Goal: Task Accomplishment & Management: Complete application form

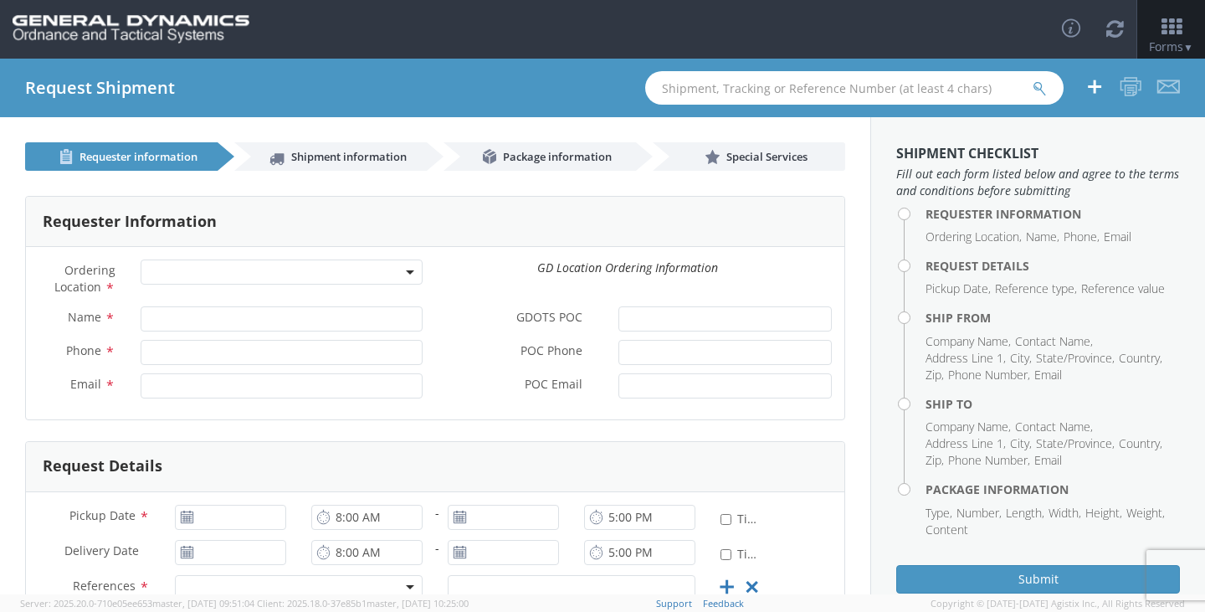
click at [253, 267] on span at bounding box center [282, 271] width 282 height 25
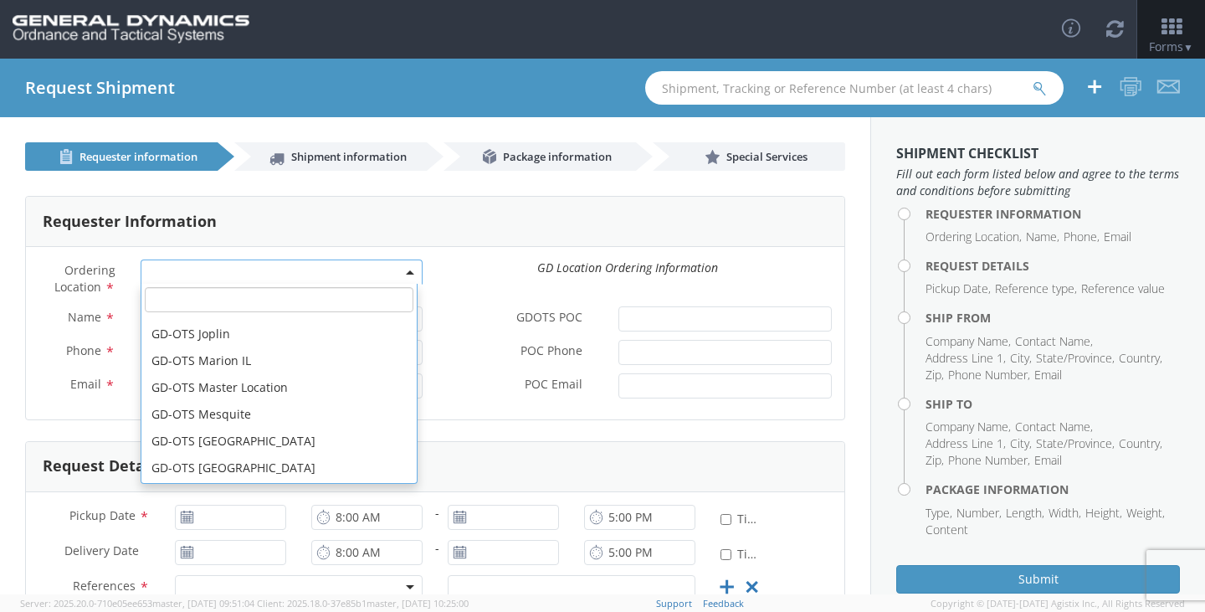
scroll to position [251, 0]
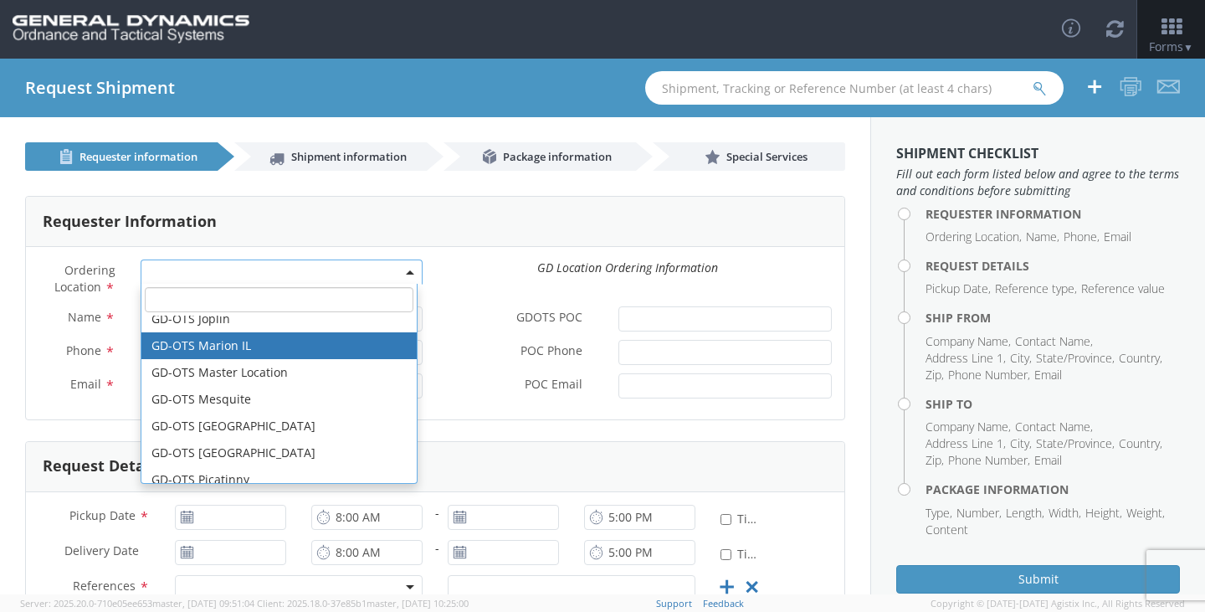
select select "313"
type input "[EMAIL_ADDRESS][DOMAIN_NAME]"
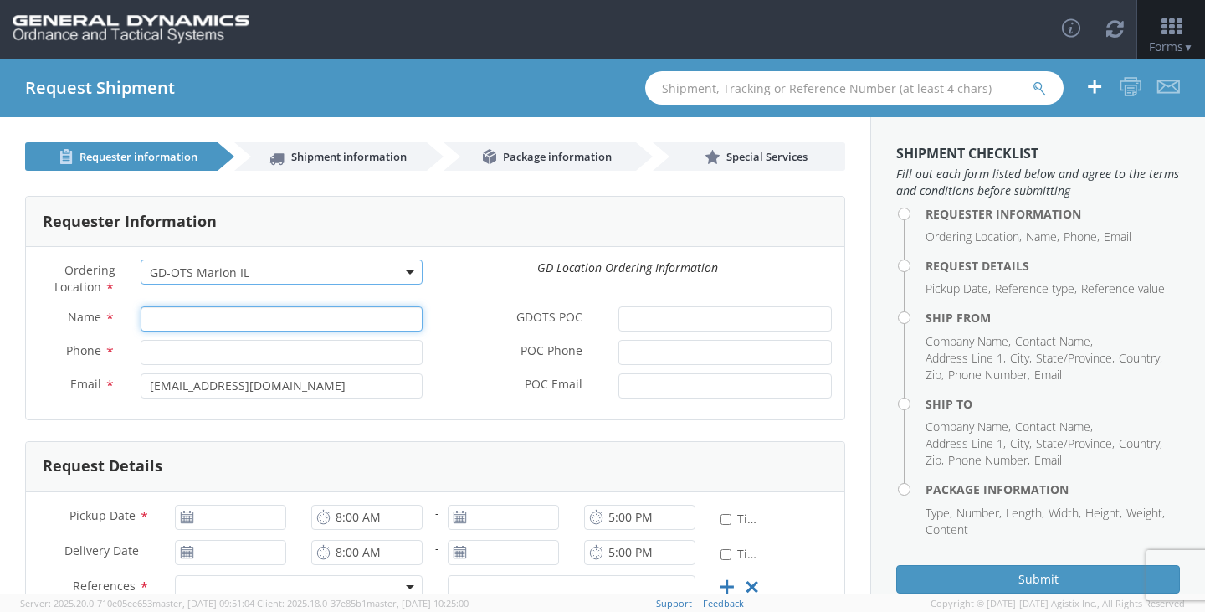
click at [253, 315] on input "Name *" at bounding box center [282, 318] width 282 height 25
type input "[PERSON_NAME]"
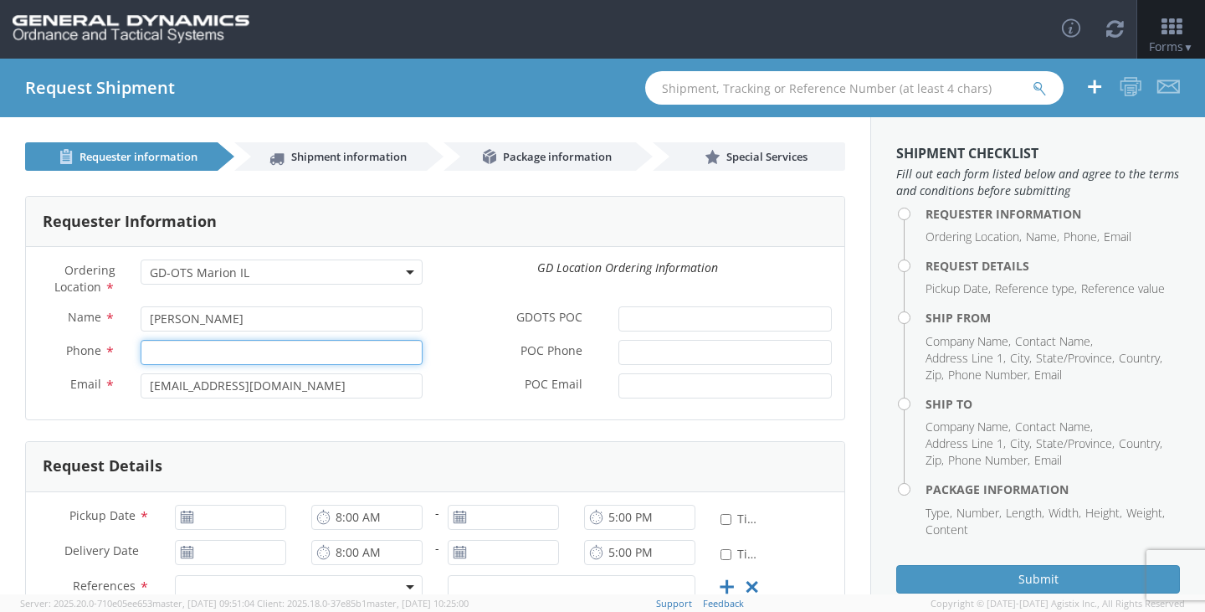
type input "2166626111"
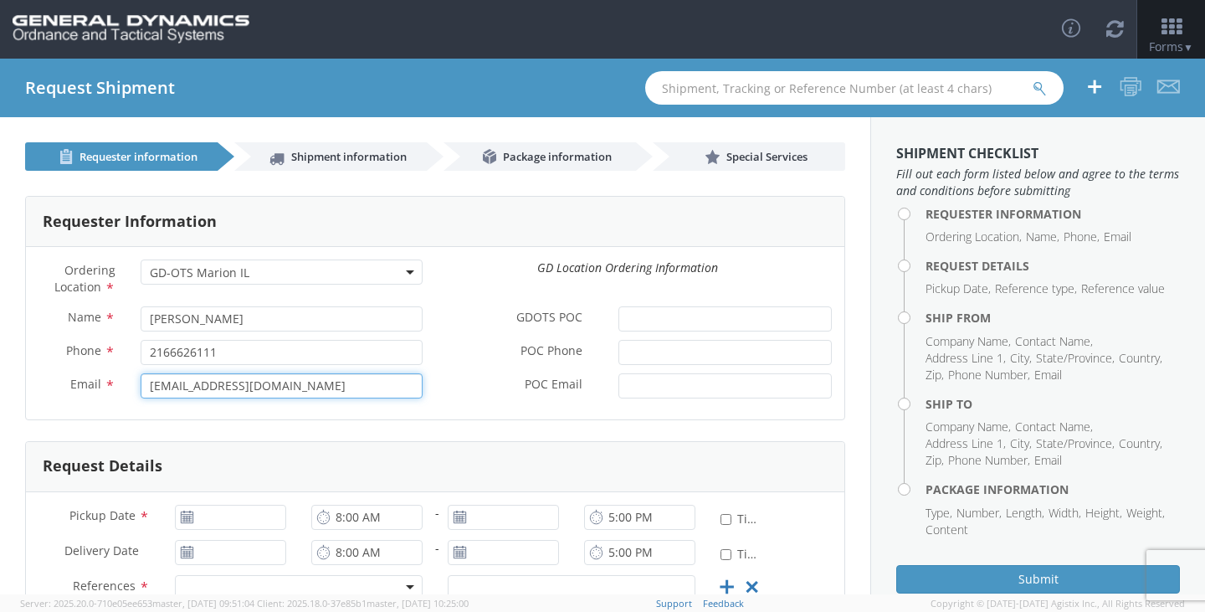
type input "[EMAIL_ADDRESS][DOMAIN_NAME]"
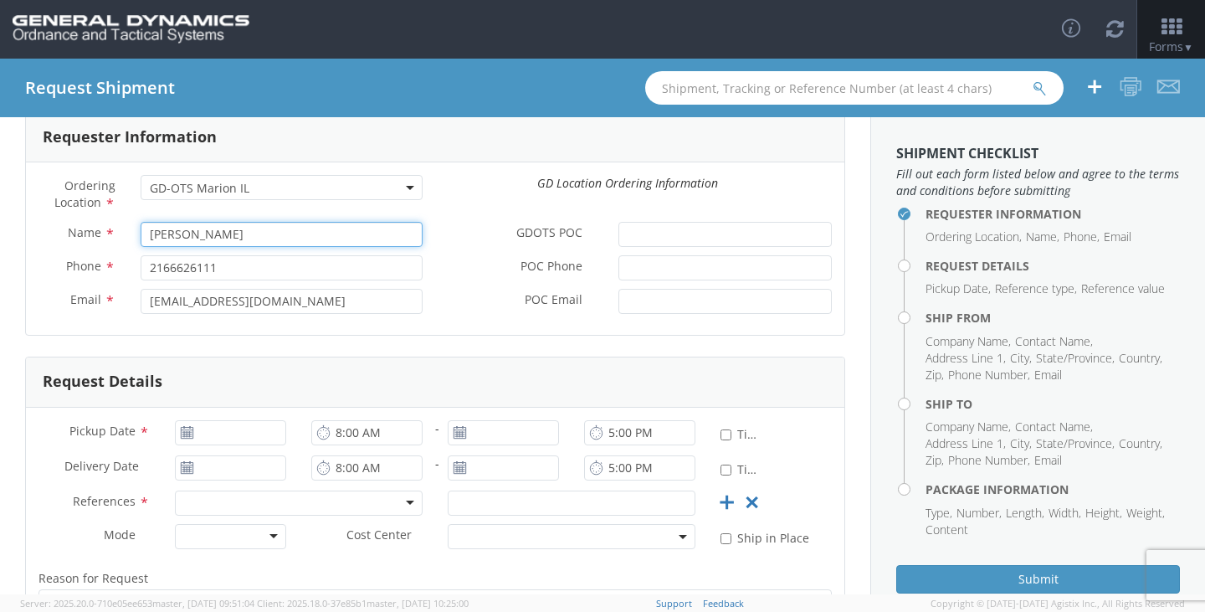
scroll to position [167, 0]
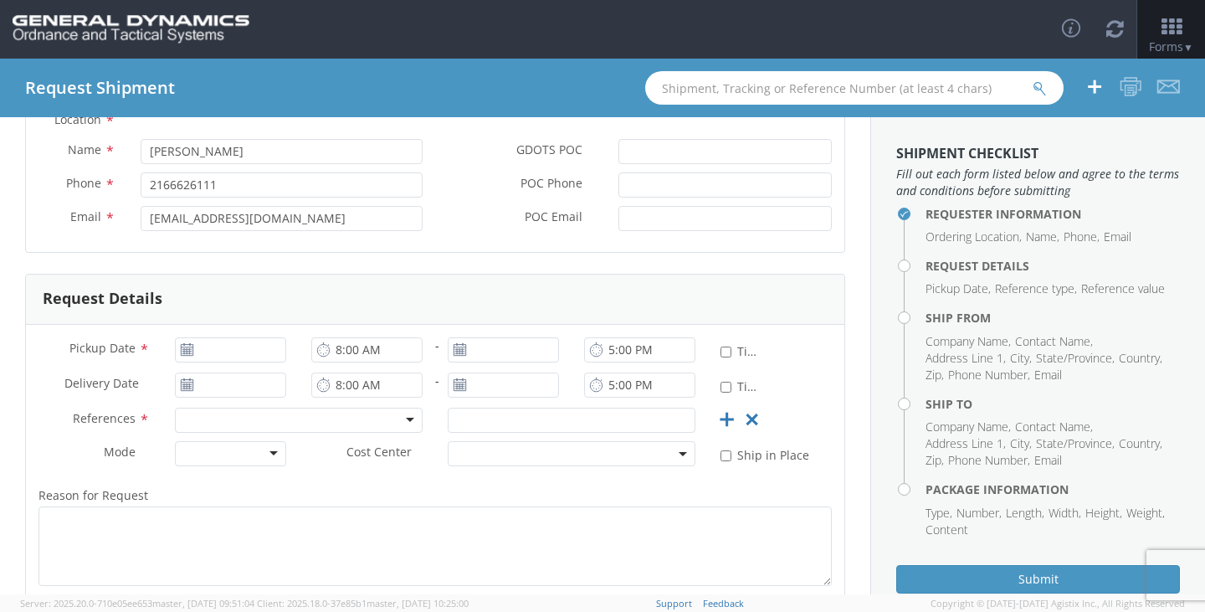
click at [184, 350] on icon at bounding box center [187, 349] width 14 height 13
type input "[DATE]"
click at [245, 358] on input "[DATE]" at bounding box center [230, 349] width 111 height 25
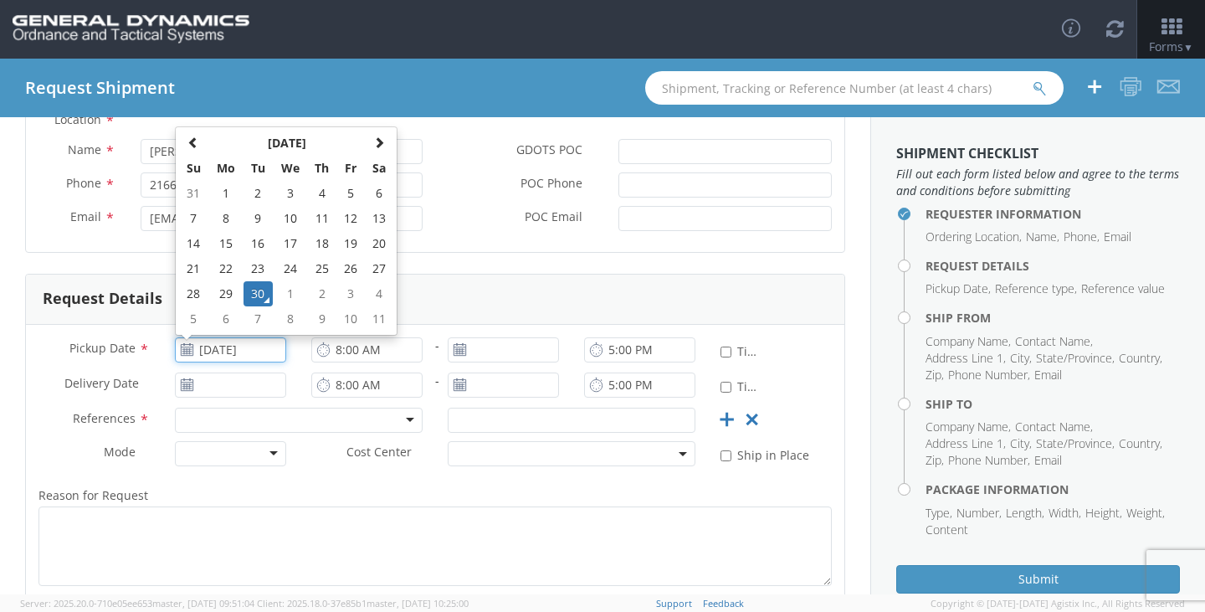
click at [256, 297] on td "30" at bounding box center [257, 293] width 29 height 25
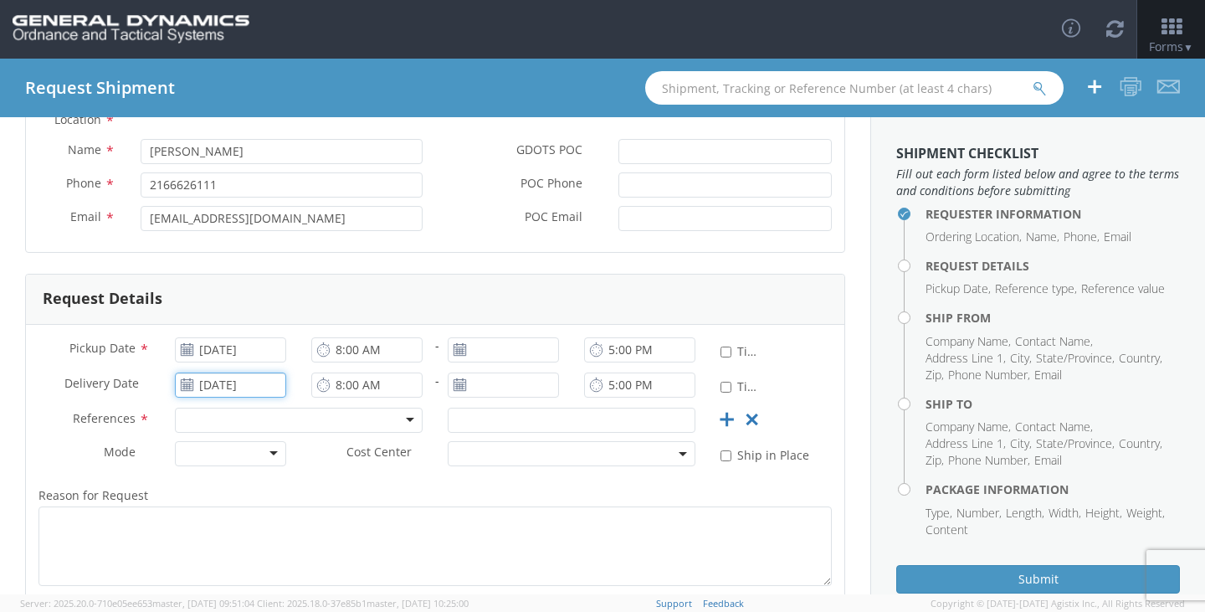
click at [228, 389] on input "[DATE]" at bounding box center [230, 384] width 111 height 25
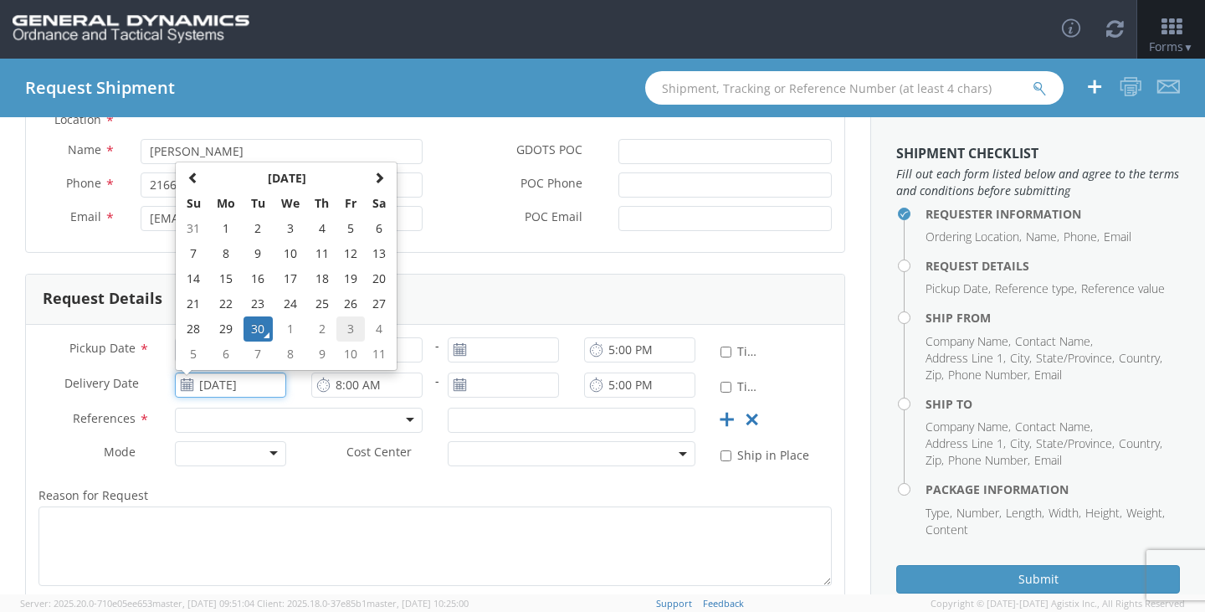
click at [354, 325] on td "3" at bounding box center [350, 328] width 28 height 25
type input "[DATE]"
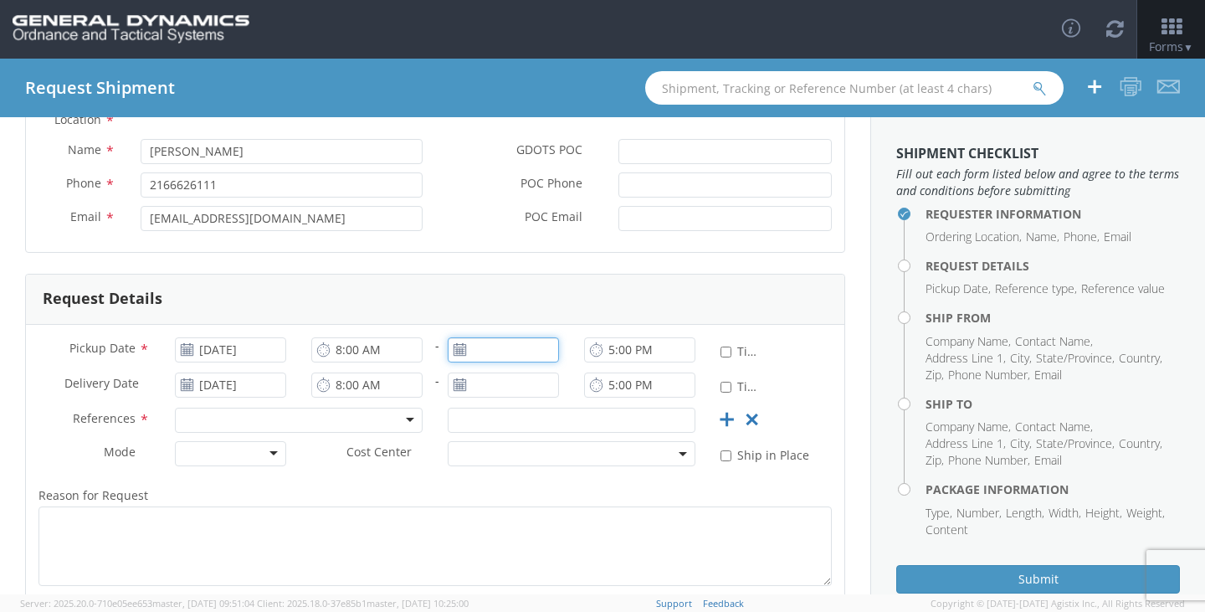
type input "[DATE]"
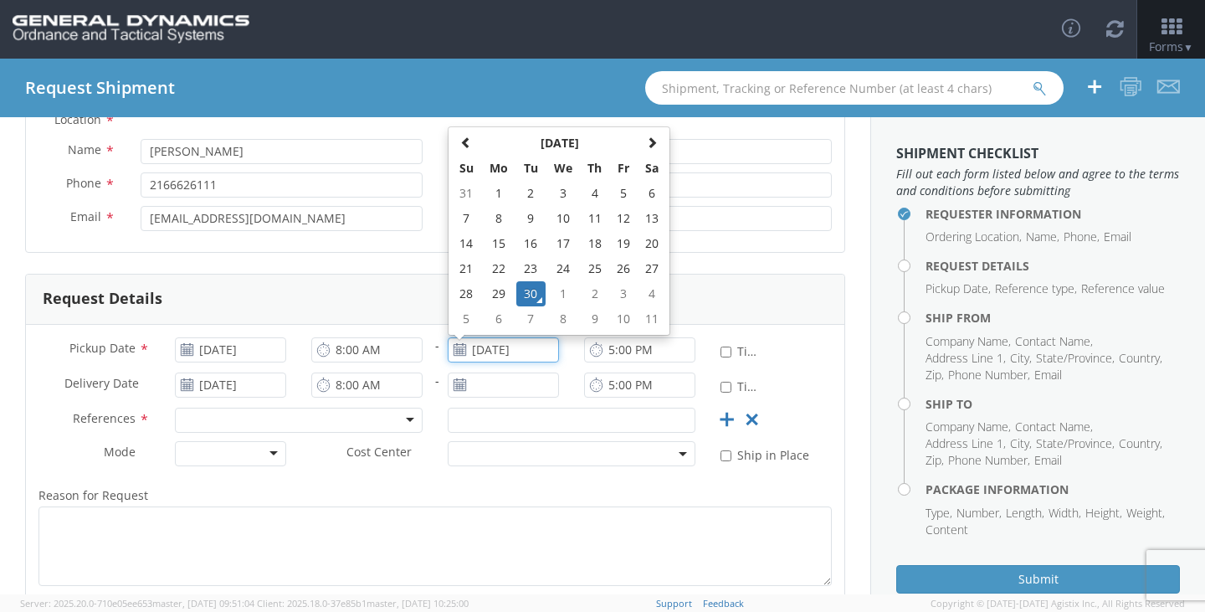
click at [511, 351] on input "[DATE]" at bounding box center [503, 349] width 111 height 25
click at [525, 287] on td "30" at bounding box center [530, 293] width 29 height 25
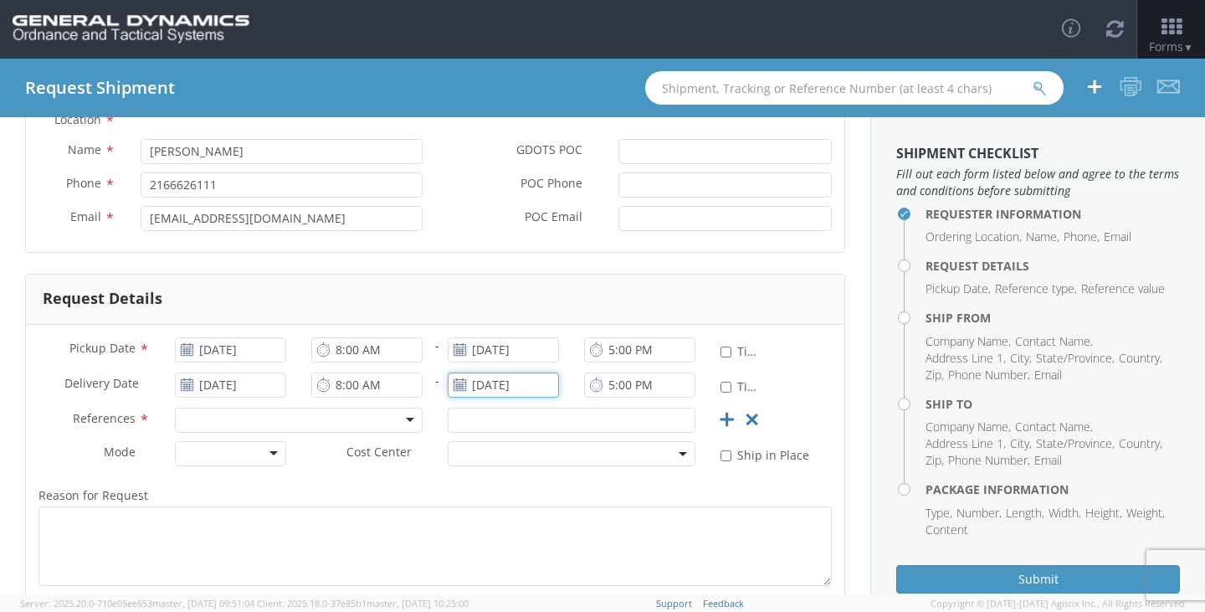
click at [514, 386] on input "[DATE]" at bounding box center [503, 384] width 111 height 25
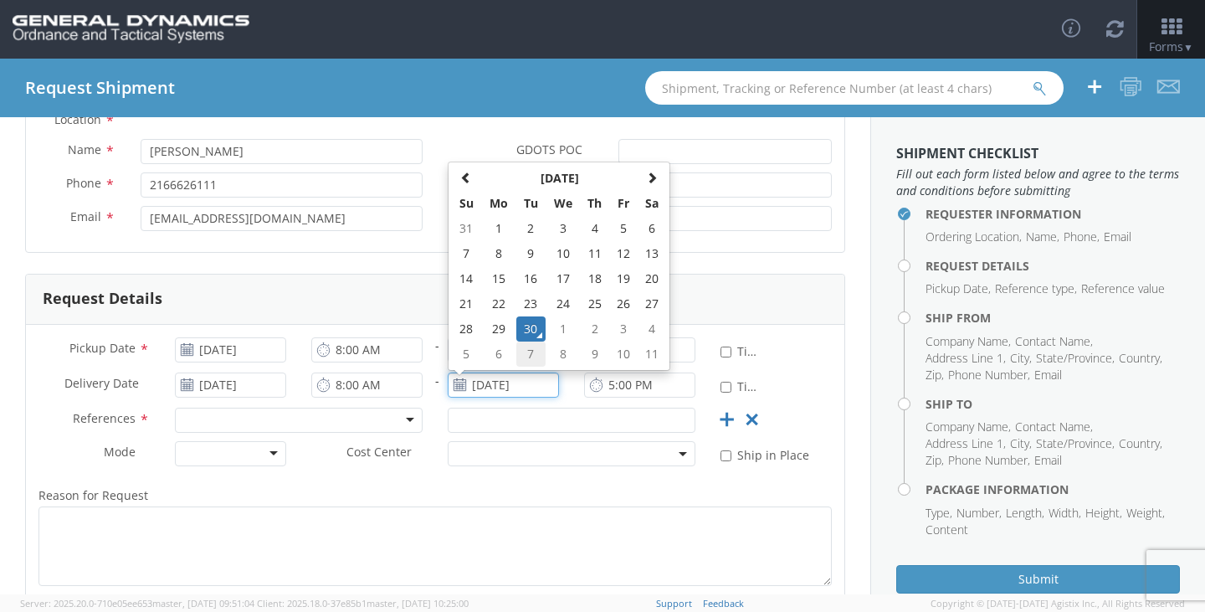
click at [518, 352] on td "7" at bounding box center [530, 353] width 29 height 25
type input "[DATE]"
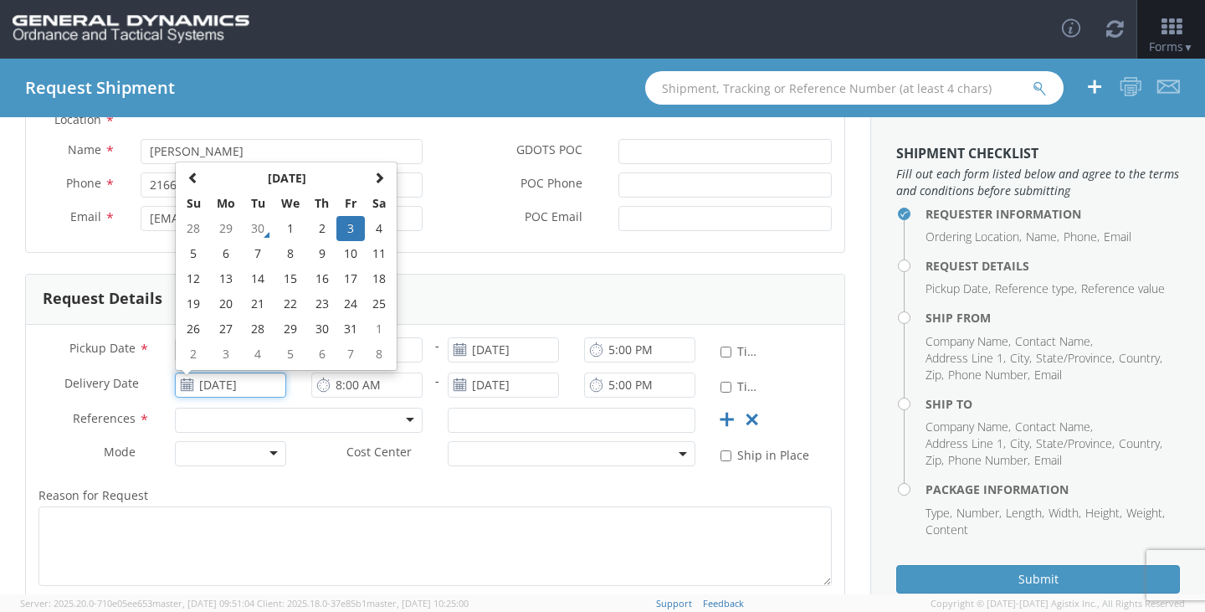
click at [259, 383] on input "[DATE]" at bounding box center [230, 384] width 111 height 25
click at [248, 246] on td "7" at bounding box center [257, 253] width 29 height 25
type input "[DATE]"
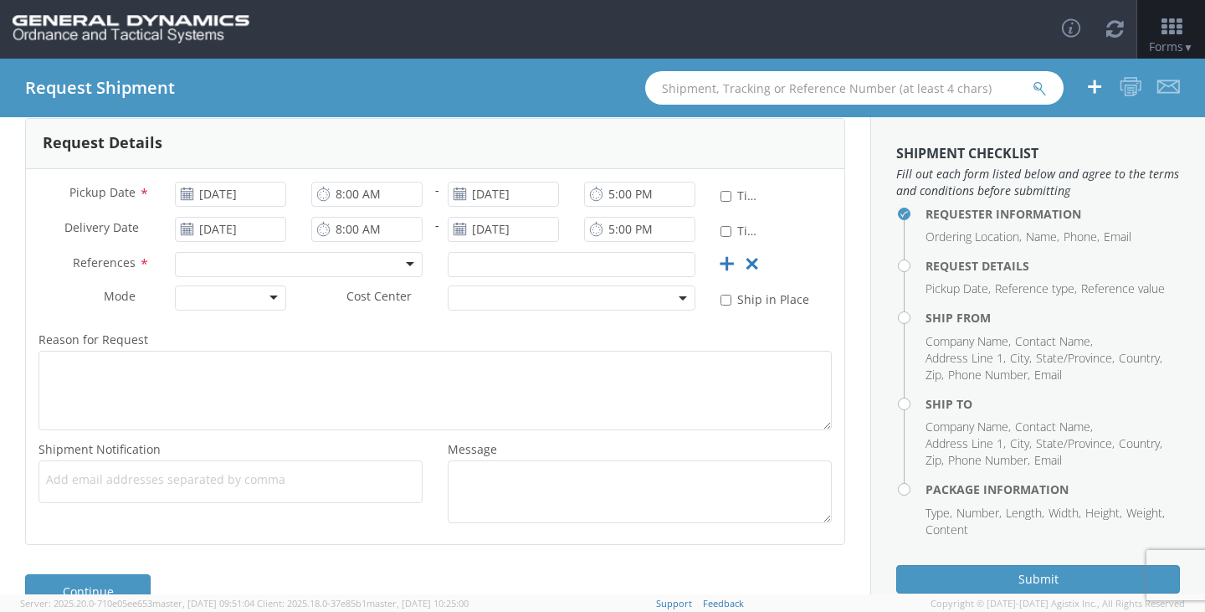
scroll to position [335, 0]
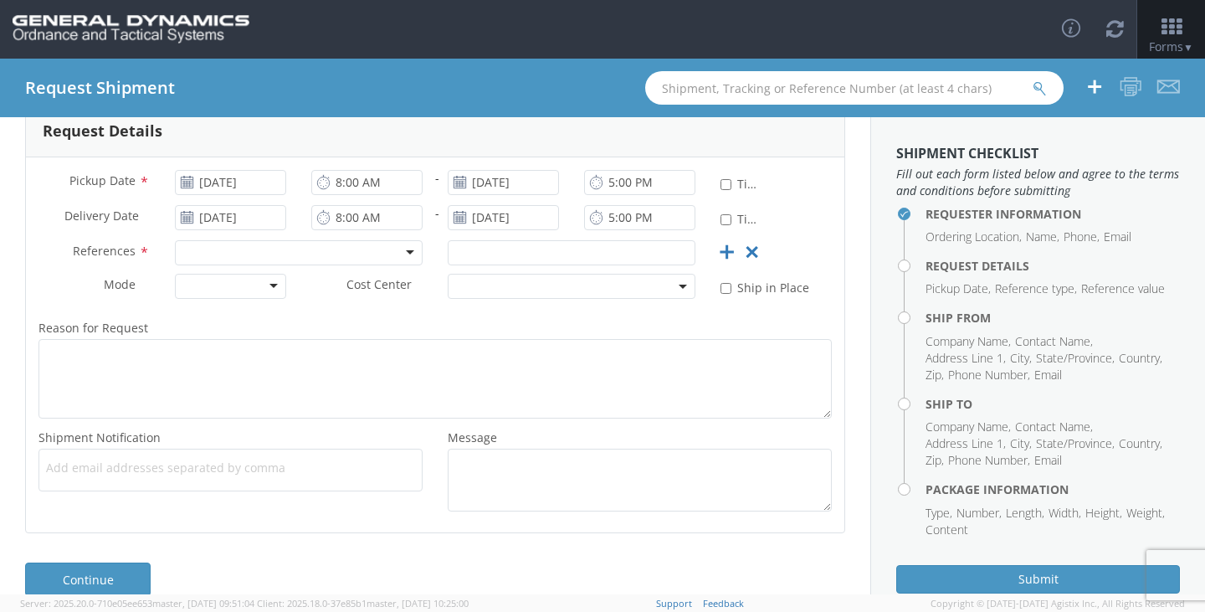
click at [289, 249] on div at bounding box center [299, 252] width 248 height 25
click at [508, 253] on input "text" at bounding box center [572, 252] width 248 height 25
click at [317, 248] on div "Customer Ref" at bounding box center [299, 252] width 248 height 25
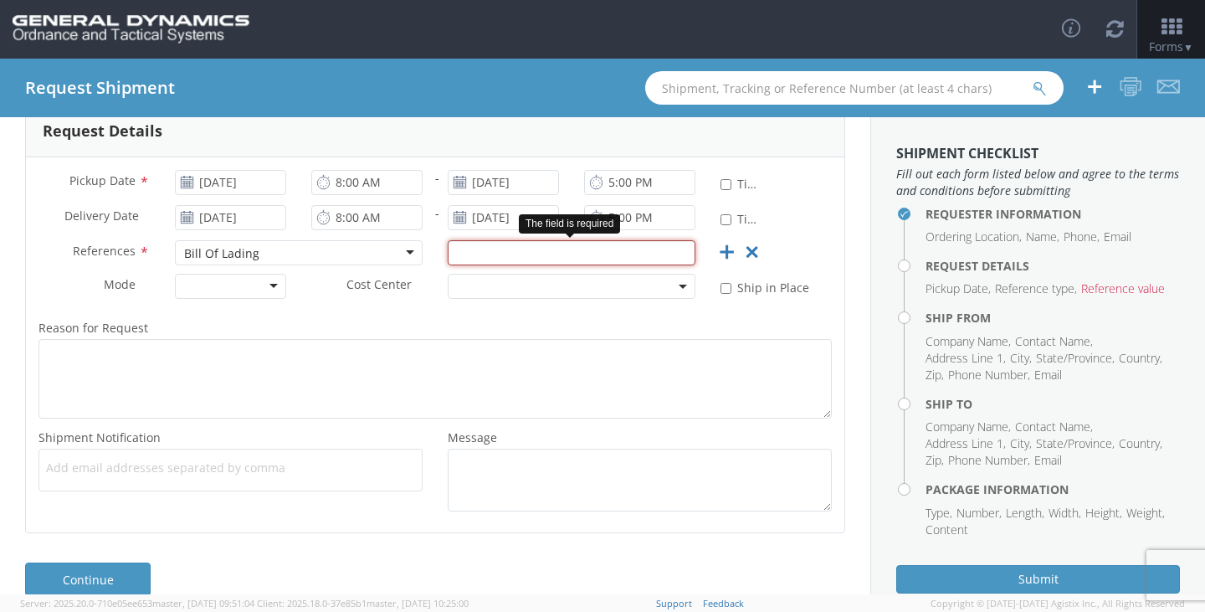
click at [585, 252] on input "text" at bounding box center [572, 252] width 248 height 25
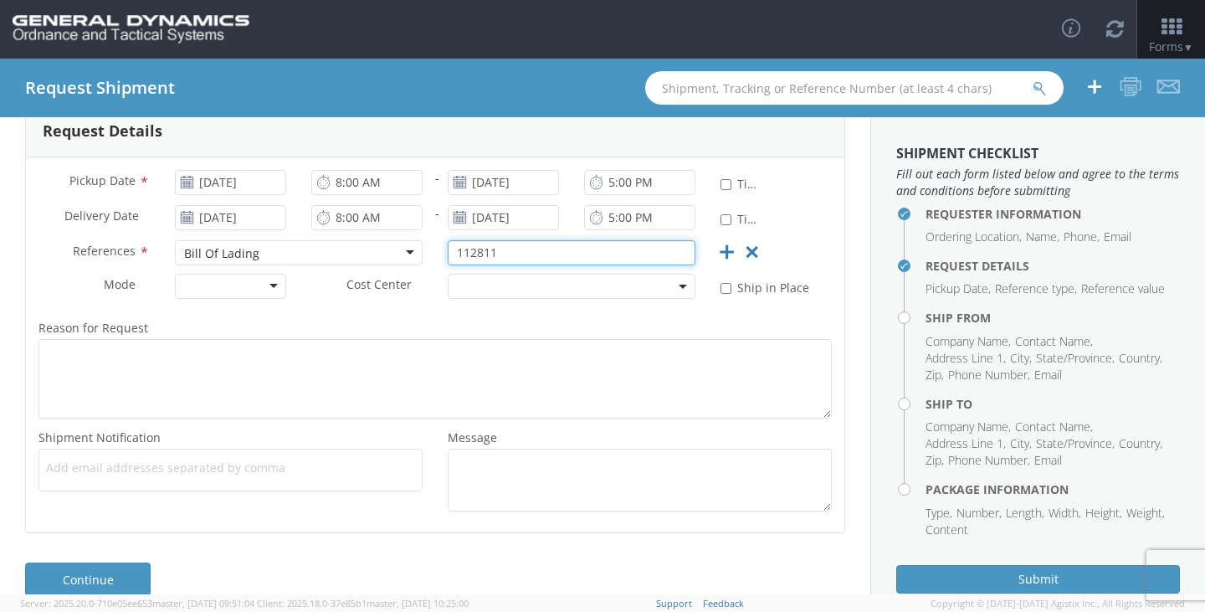
scroll to position [361, 0]
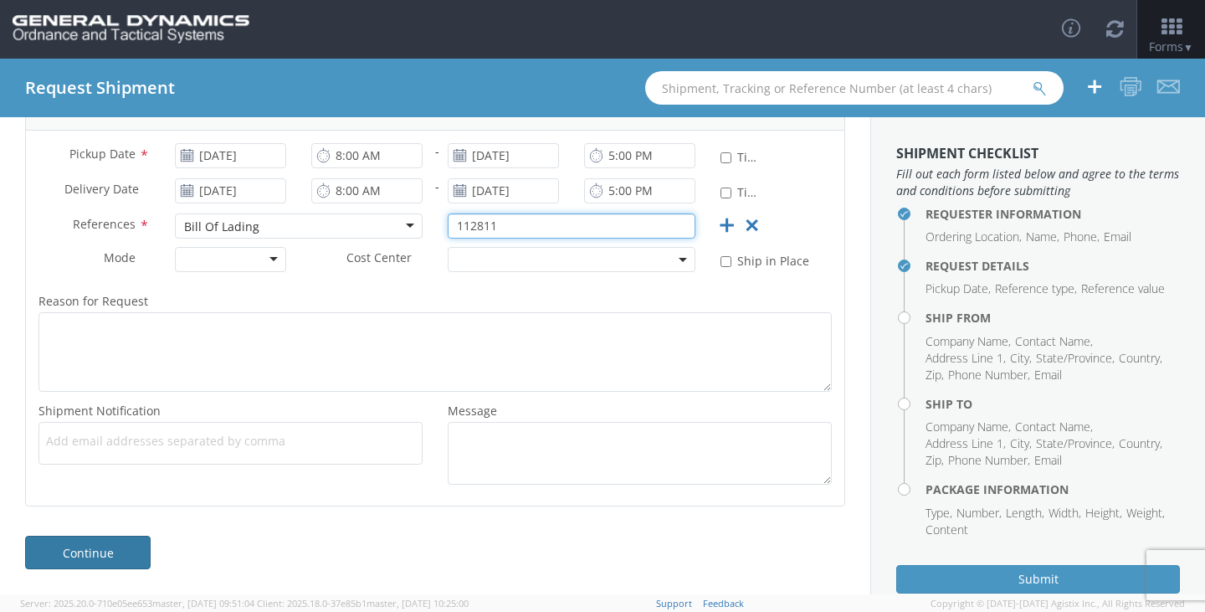
type input "112811"
click at [75, 553] on link "Continue" at bounding box center [87, 551] width 125 height 33
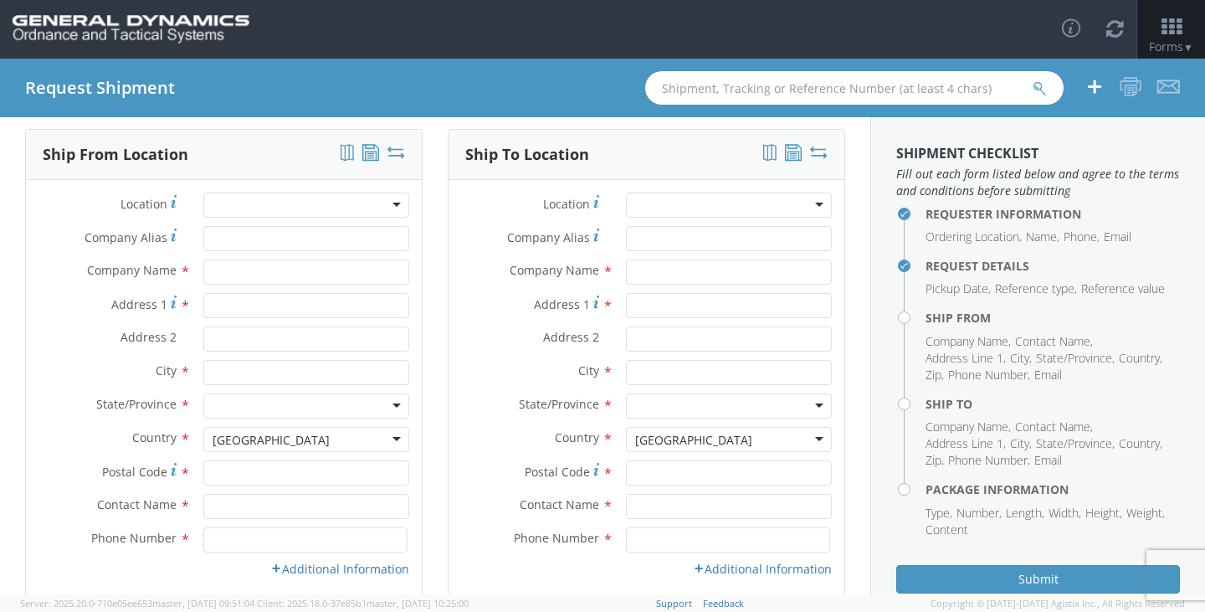
scroll to position [0, 0]
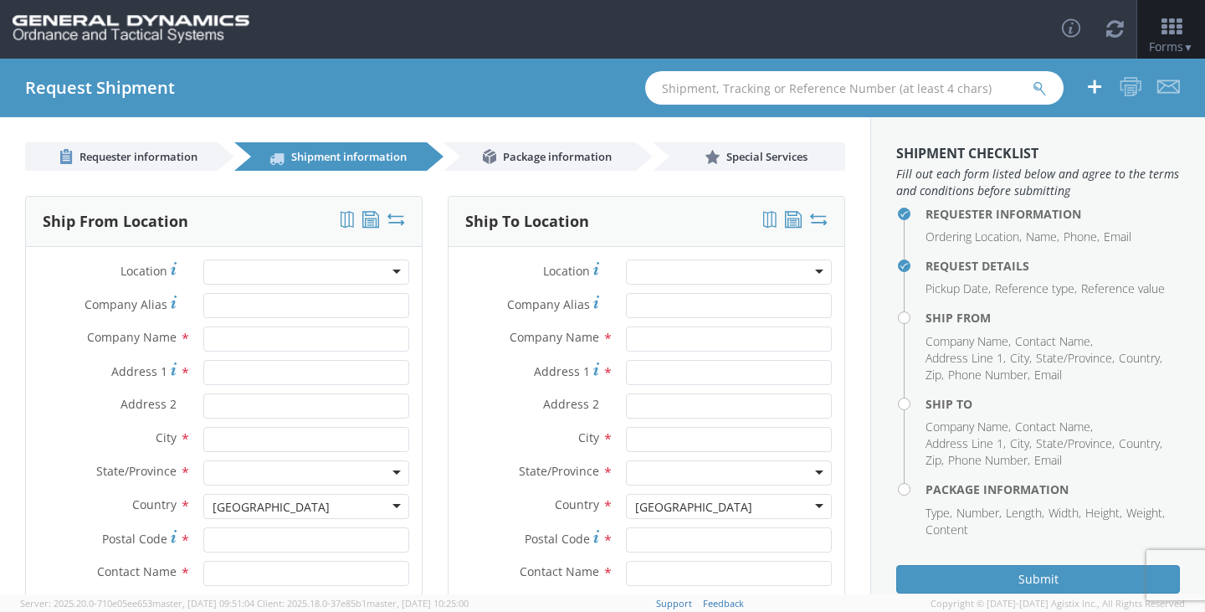
click at [303, 271] on div at bounding box center [306, 271] width 206 height 25
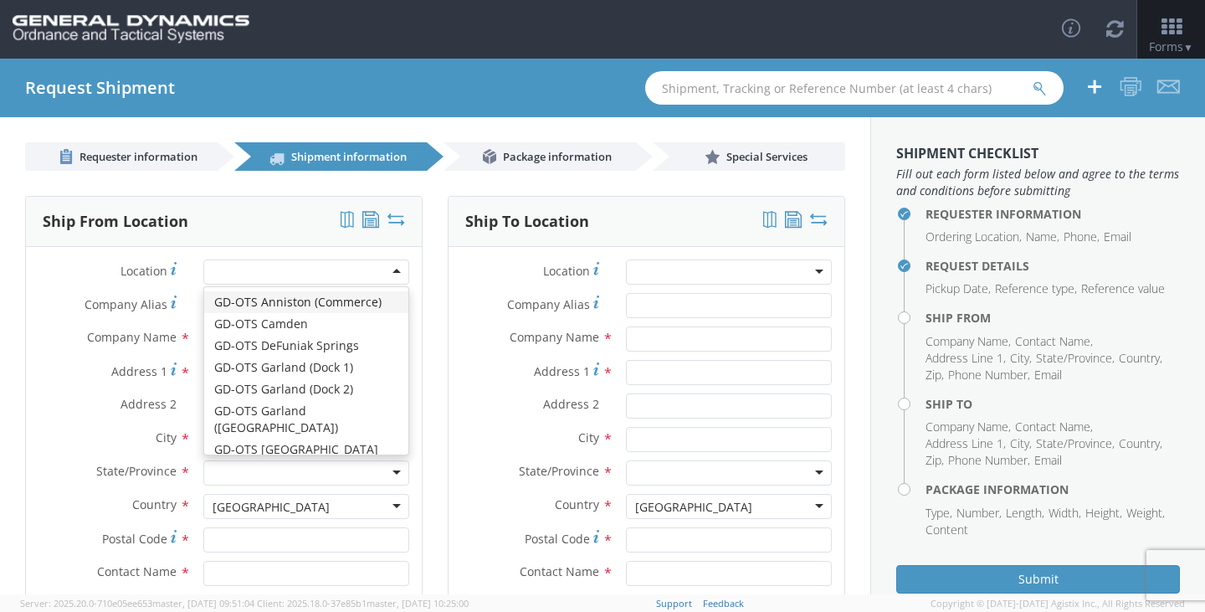
click at [303, 271] on div at bounding box center [306, 271] width 206 height 25
click at [52, 287] on div "Location * GD-OTS Anniston (Commerce) GD-OTS [GEOGRAPHIC_DATA] GD-[GEOGRAPHIC_D…" at bounding box center [224, 275] width 396 height 33
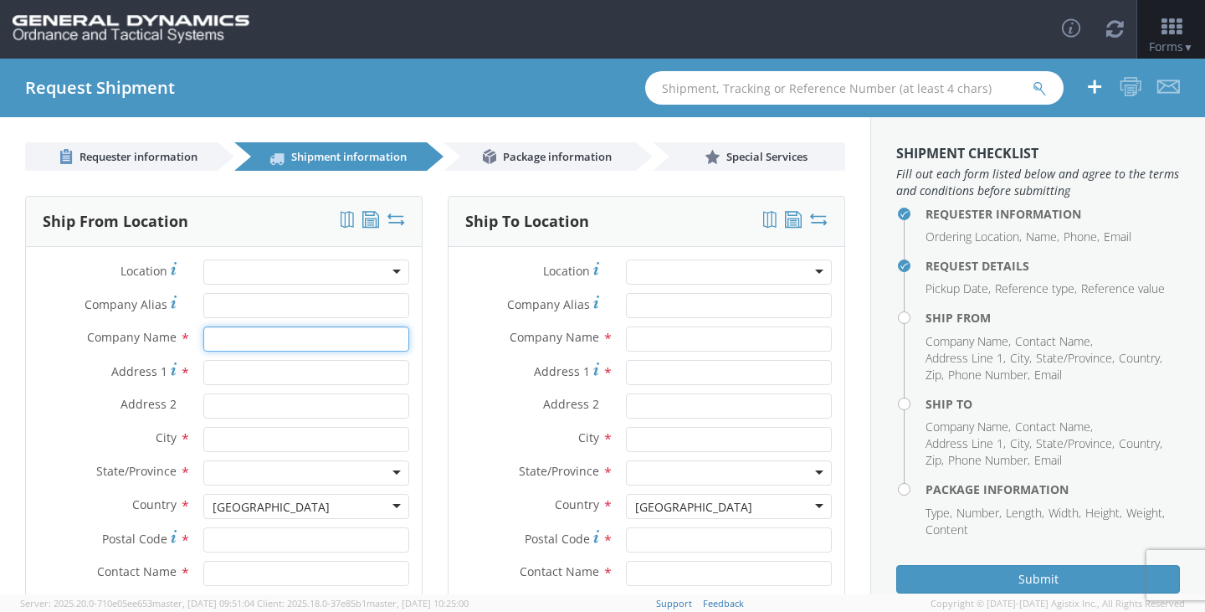
click at [228, 342] on input "text" at bounding box center [306, 338] width 206 height 25
type input "[PERSON_NAME] Steel"
type input "[STREET_ADDRESS]"
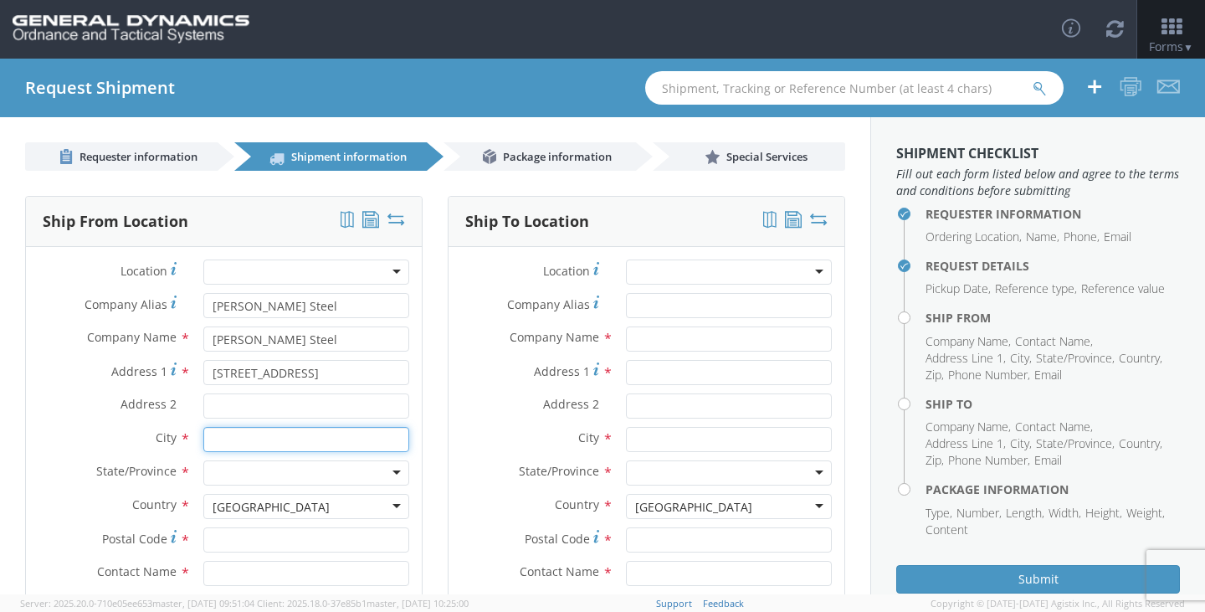
type input "[GEOGRAPHIC_DATA]"
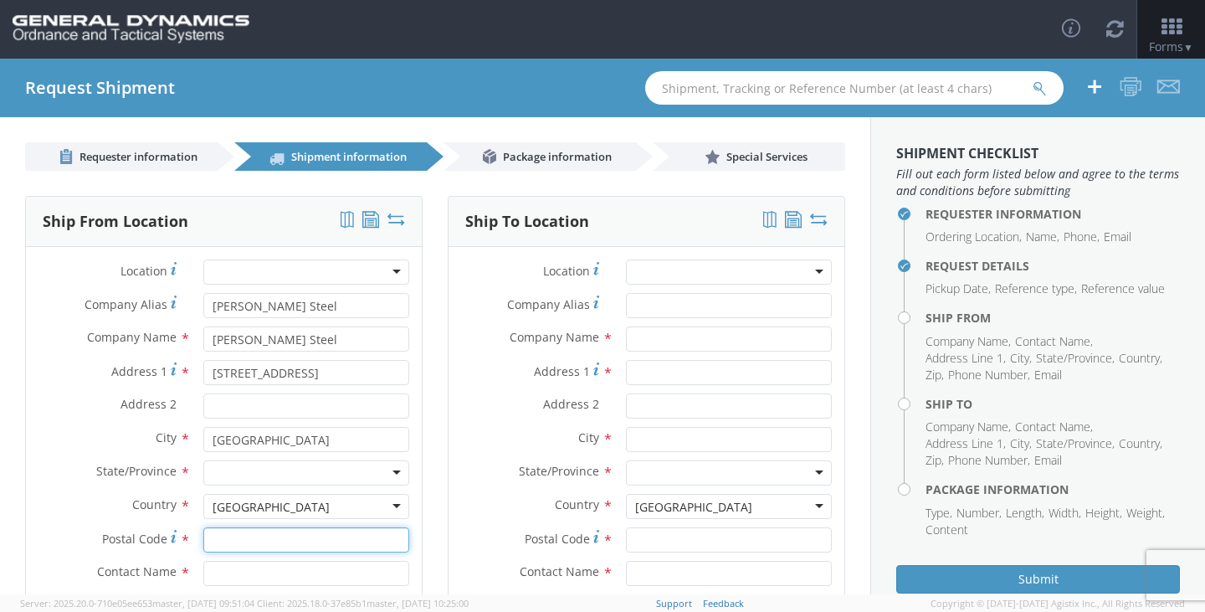
type input "44137"
type input "[PERSON_NAME]"
type input "2166626111"
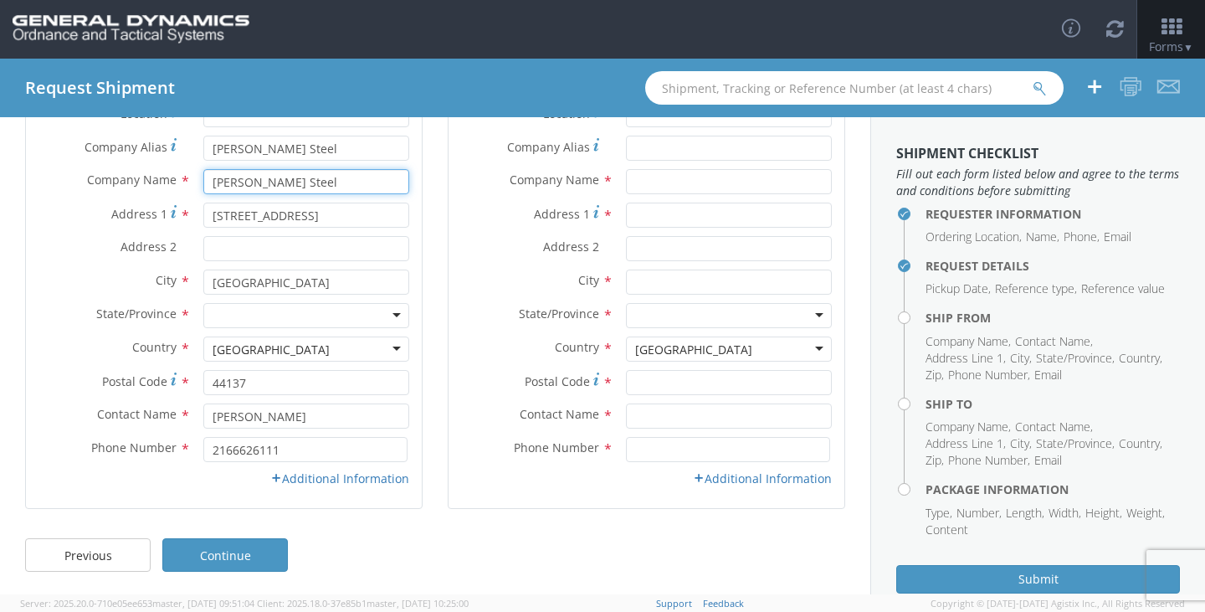
scroll to position [160, 0]
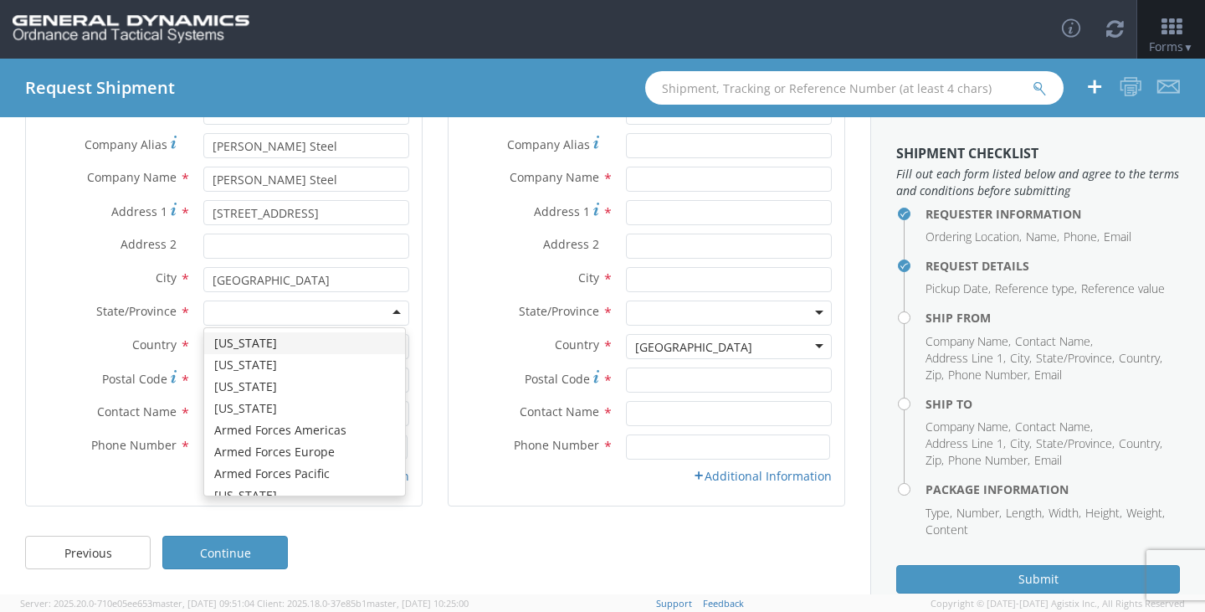
click at [253, 314] on div at bounding box center [306, 312] width 206 height 25
type input "o"
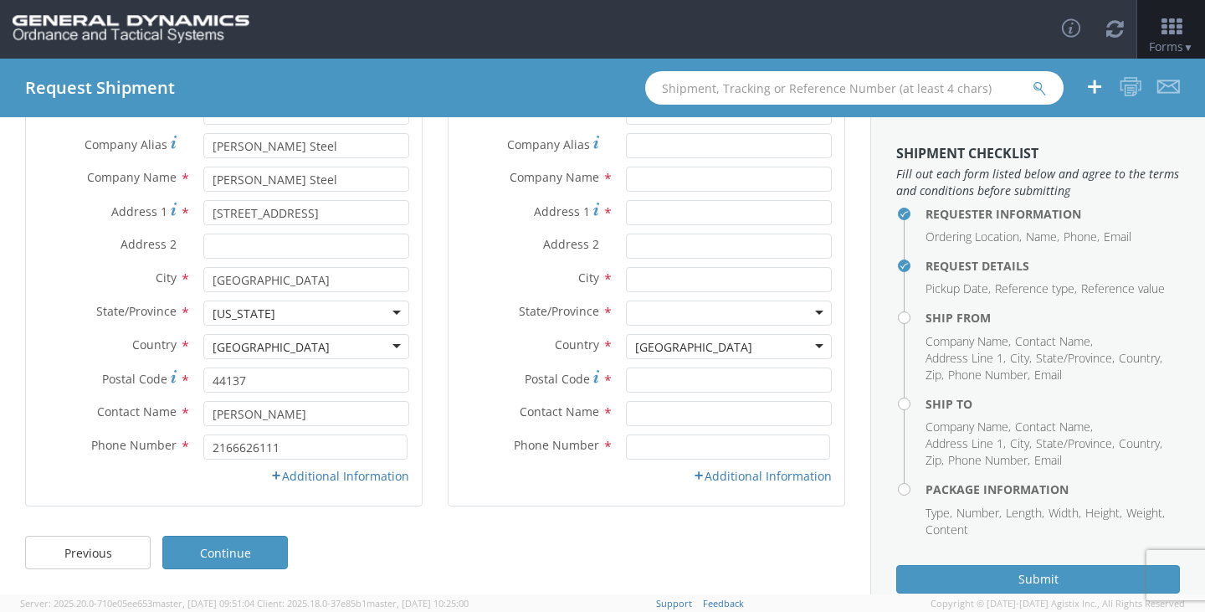
scroll to position [0, 0]
click at [305, 479] on link "Additional Information" at bounding box center [339, 476] width 139 height 16
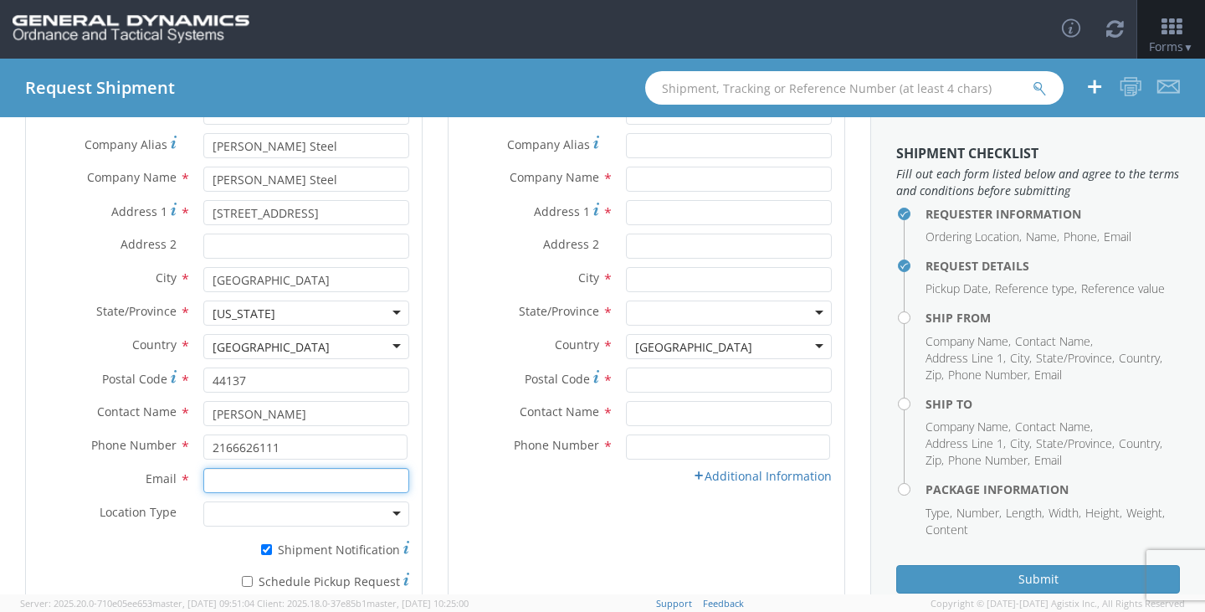
click at [264, 488] on input "Email *" at bounding box center [306, 480] width 206 height 25
type input "[EMAIL_ADDRESS][DOMAIN_NAME]"
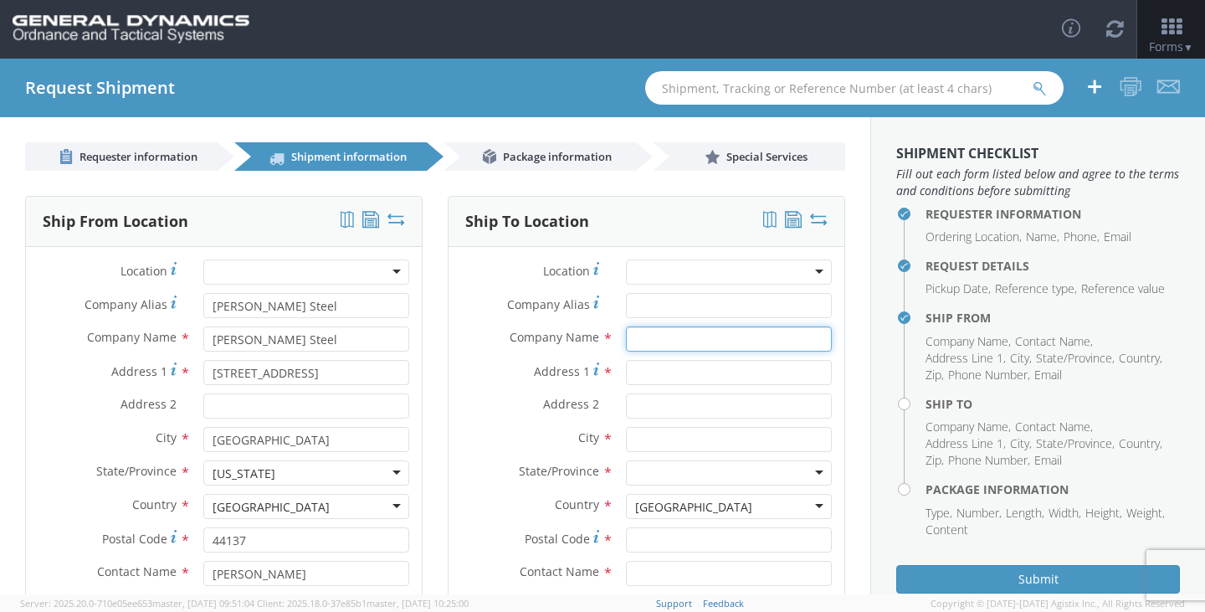
click at [663, 335] on input "text" at bounding box center [729, 338] width 206 height 25
type input "General Dynamics"
type input "[STREET_ADDRESS]"
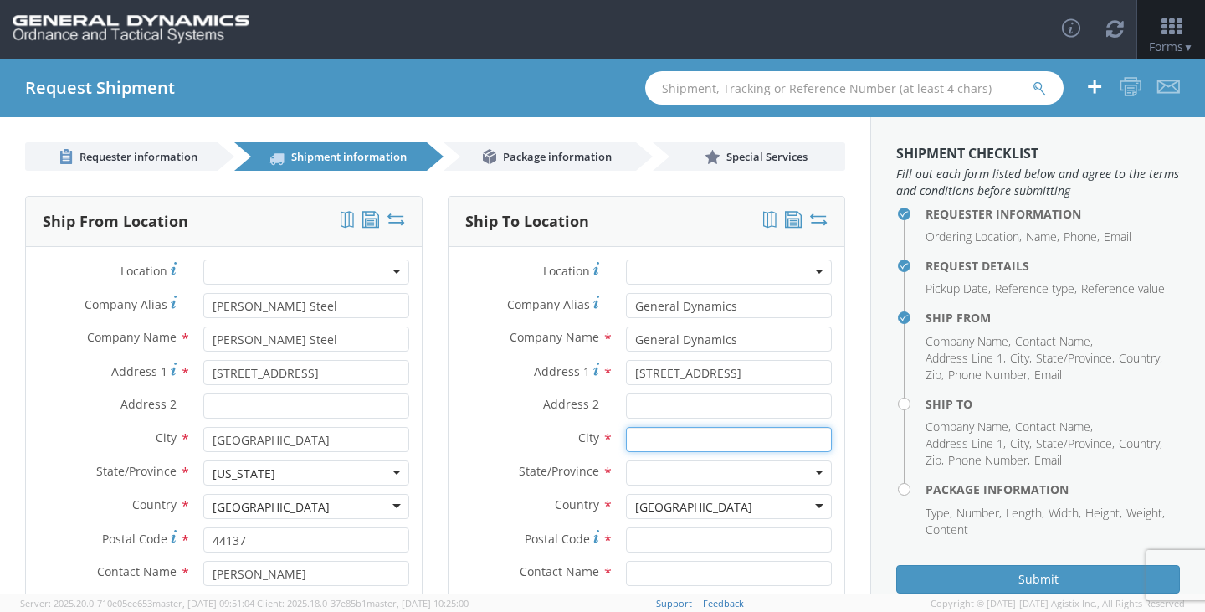
type input "[PERSON_NAME]"
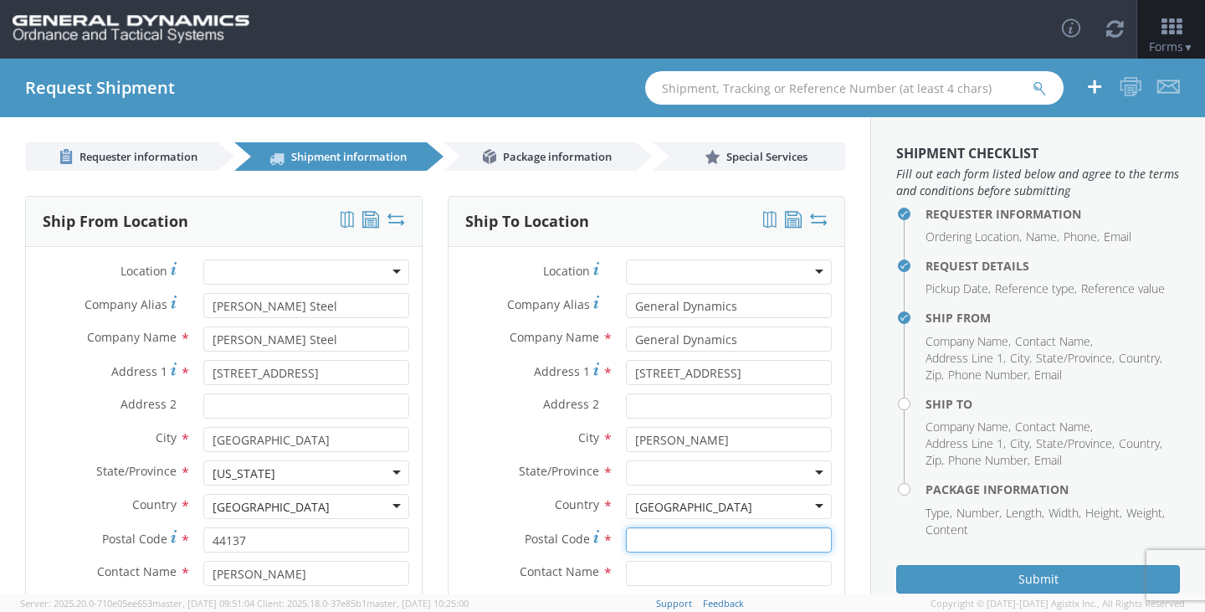
type input "62959"
type input "[PERSON_NAME]"
type input "6189939458"
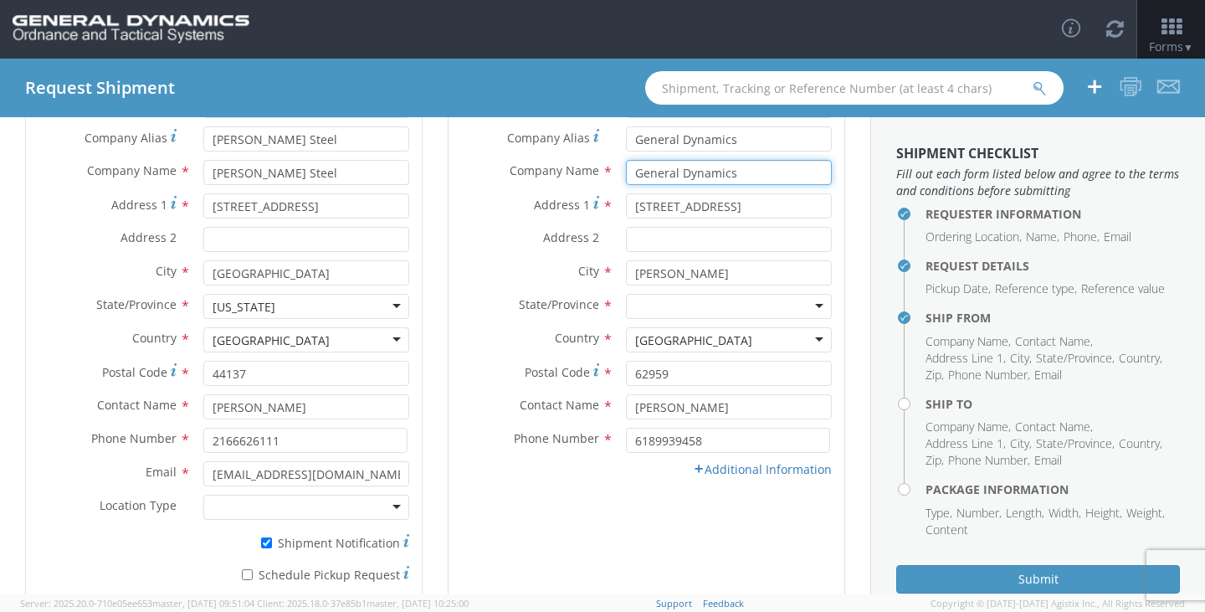
scroll to position [167, 0]
click at [720, 310] on div at bounding box center [729, 305] width 206 height 25
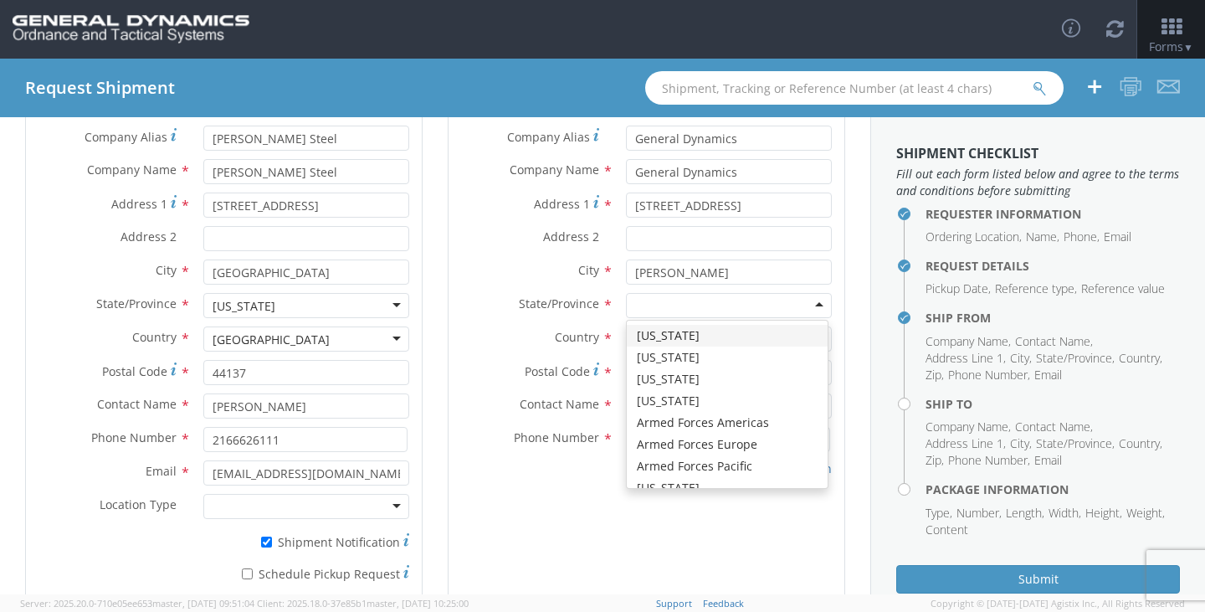
type input "i"
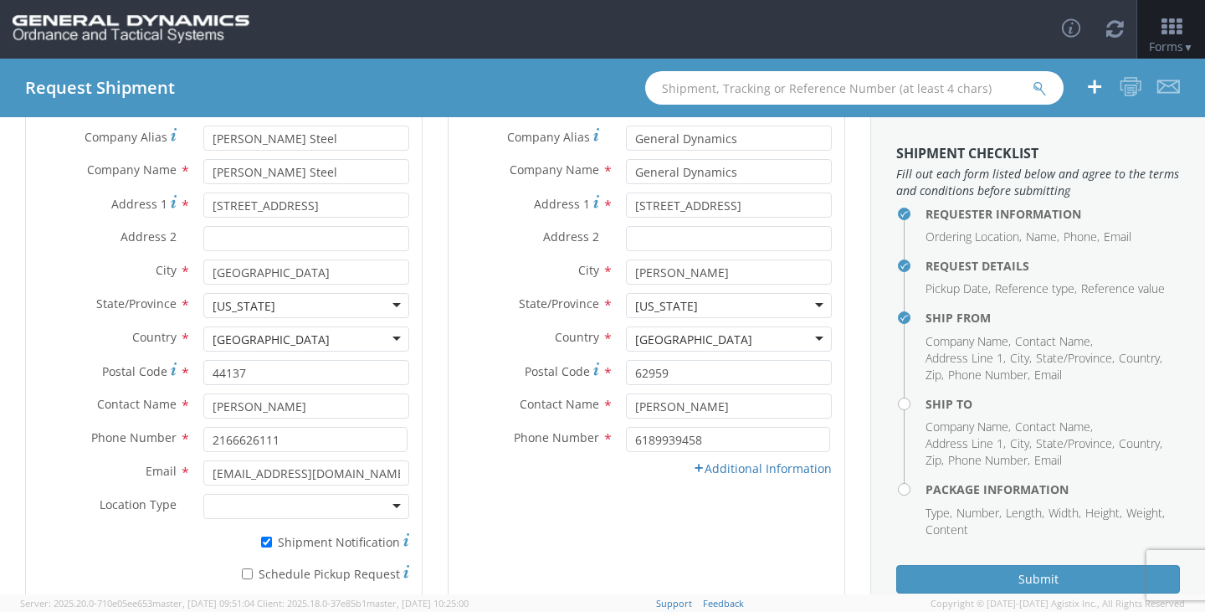
scroll to position [0, 0]
click at [716, 473] on link "Additional Information" at bounding box center [762, 468] width 139 height 16
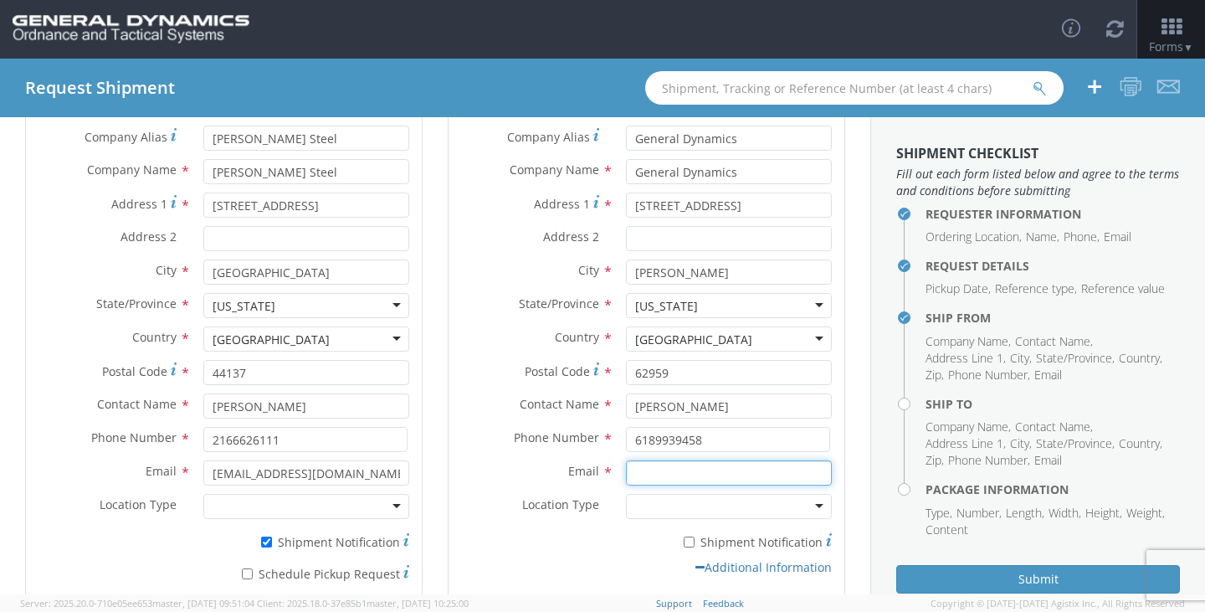
click at [670, 477] on input "Email *" at bounding box center [729, 472] width 206 height 25
click at [669, 476] on input "Email *" at bounding box center [729, 472] width 206 height 25
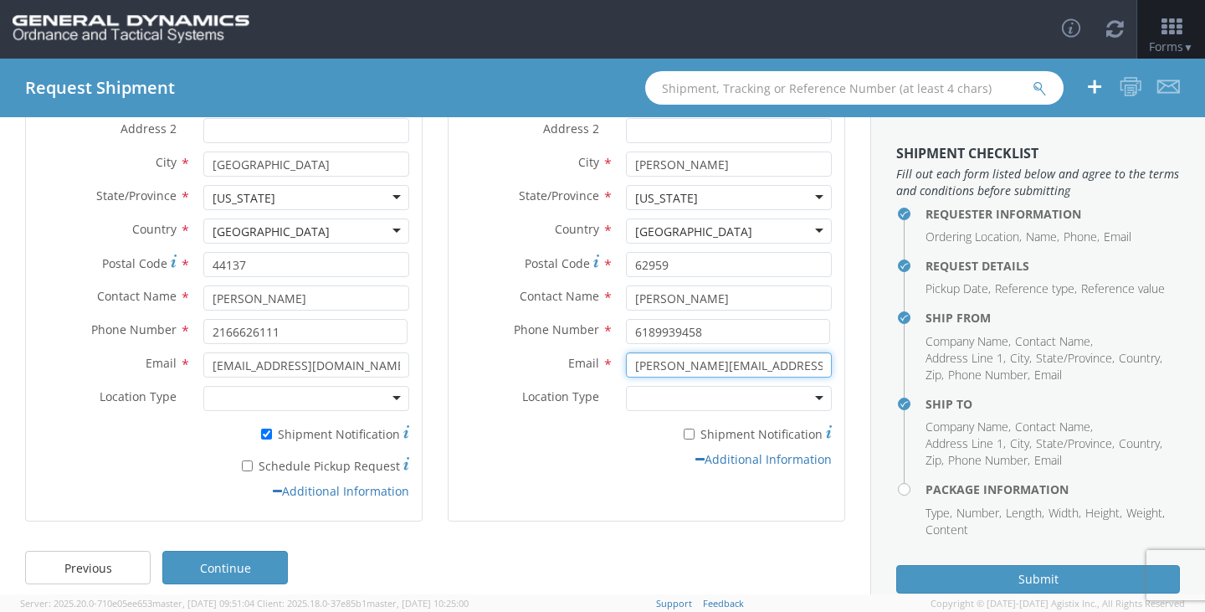
scroll to position [290, 0]
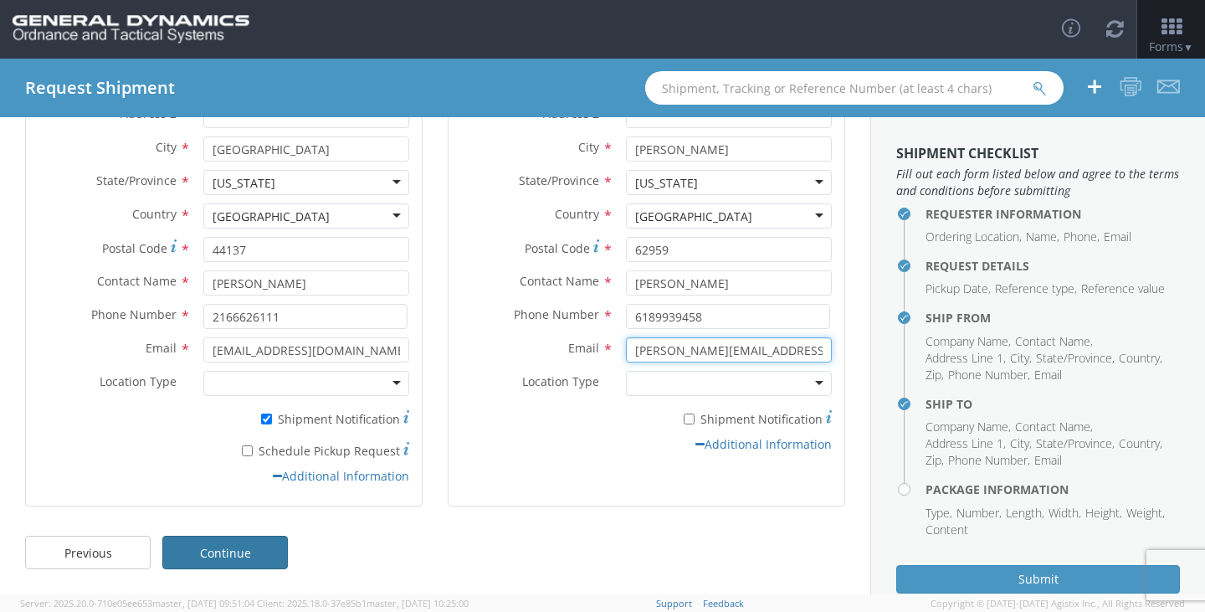
type input "[PERSON_NAME][EMAIL_ADDRESS][PERSON_NAME][DOMAIN_NAME]"
click at [223, 562] on link "Continue" at bounding box center [224, 551] width 125 height 33
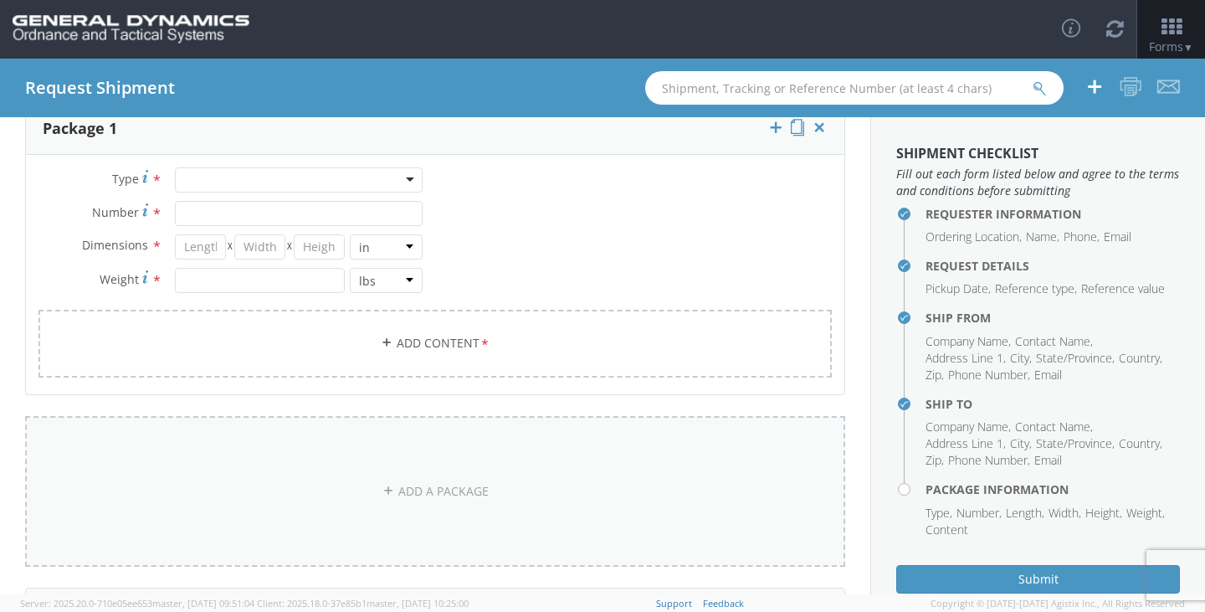
scroll to position [0, 0]
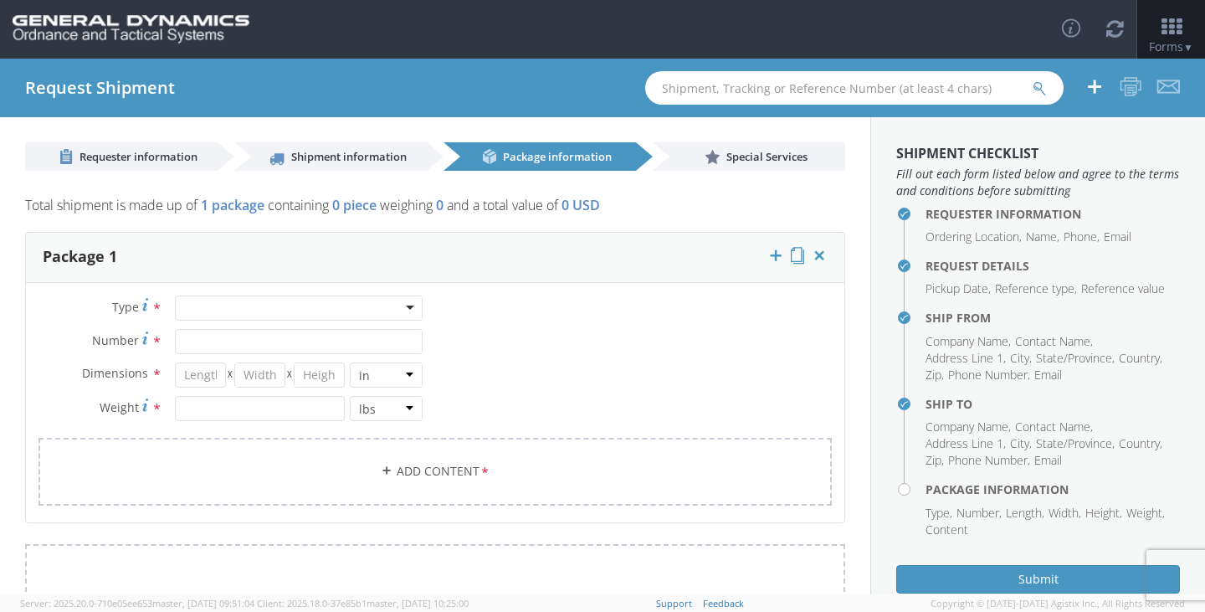
click at [261, 310] on div at bounding box center [299, 307] width 248 height 25
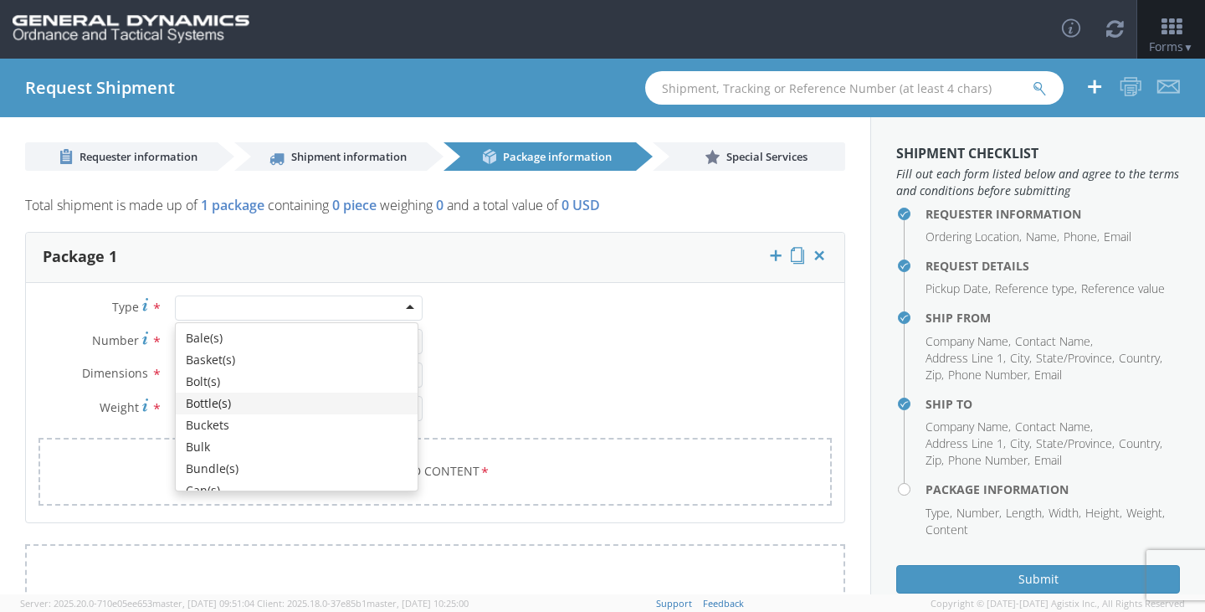
type input "p"
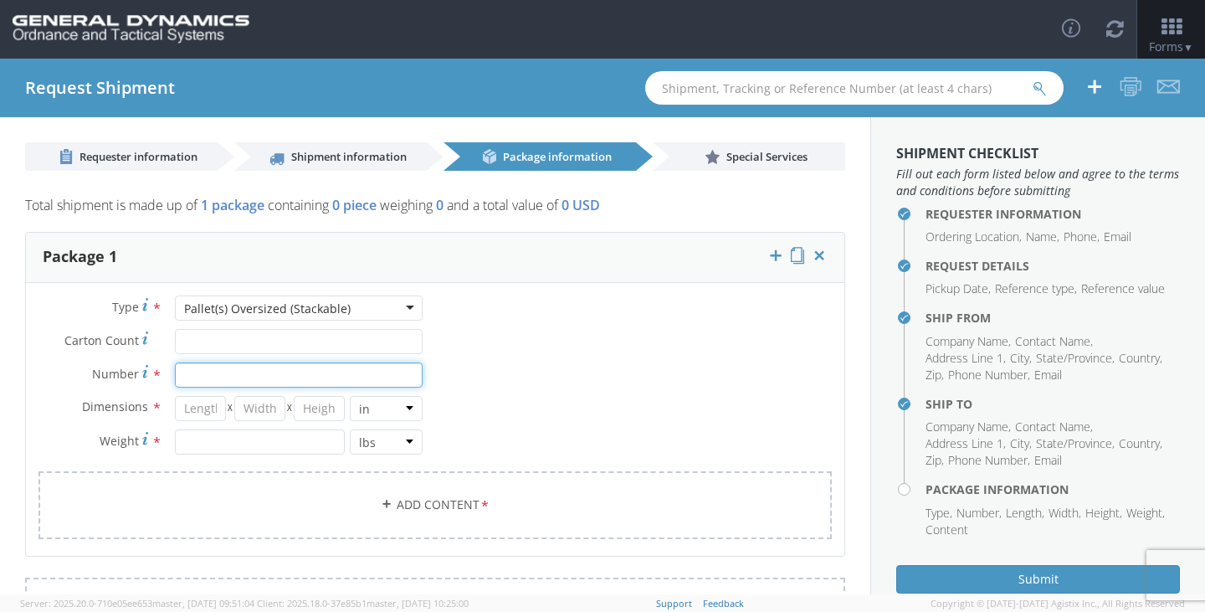
click at [259, 376] on input "Number *" at bounding box center [299, 374] width 248 height 25
type input "40"
click at [211, 410] on input "number" at bounding box center [200, 408] width 51 height 25
type input "5"
type input "60"
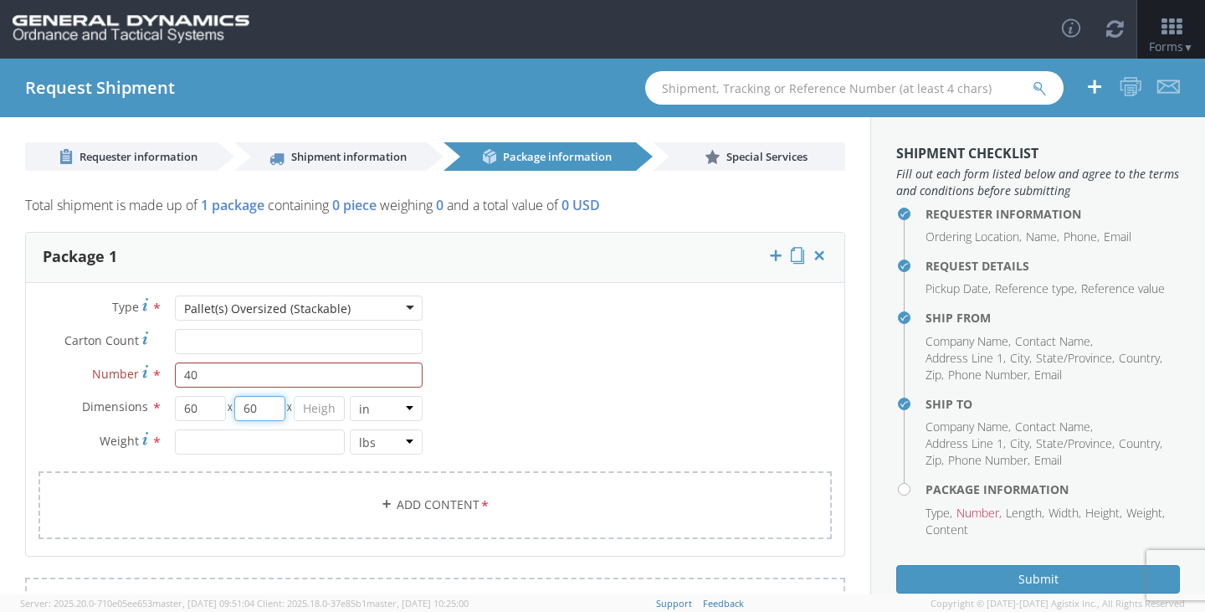
type input "60"
type input "1"
click at [225, 429] on input "number" at bounding box center [260, 441] width 170 height 25
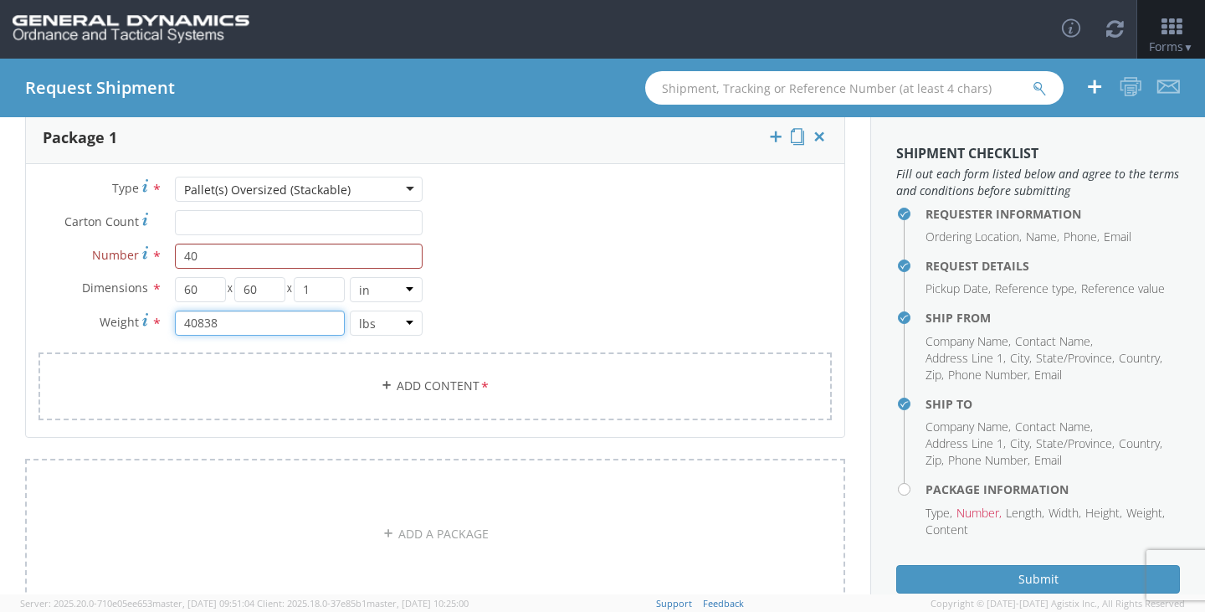
scroll to position [167, 0]
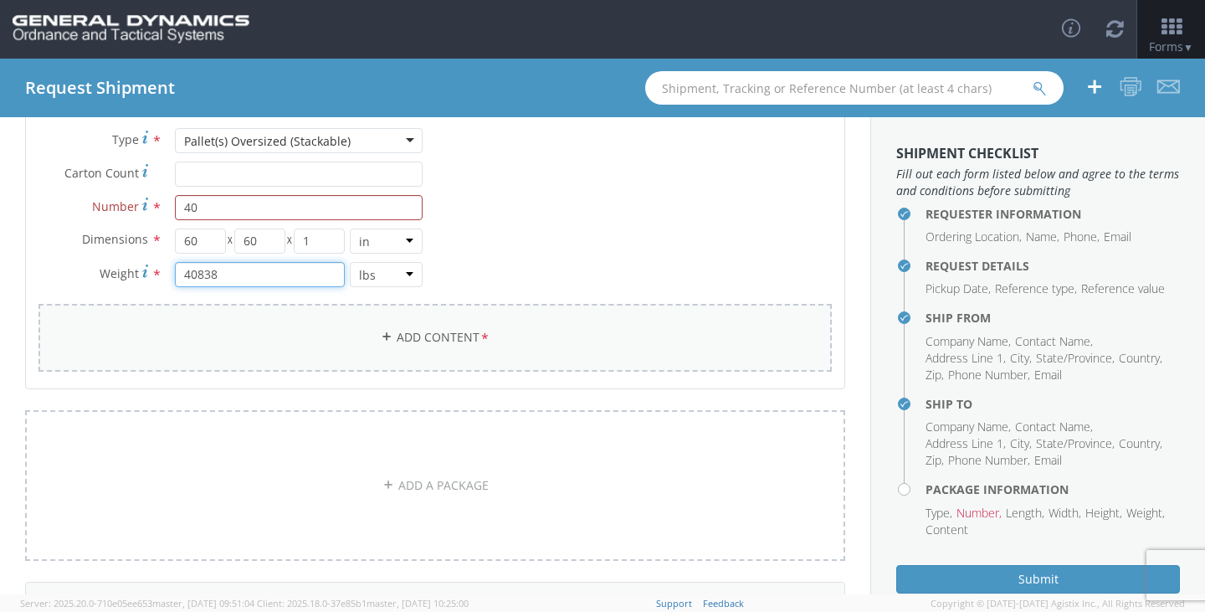
type input "40838"
click at [457, 332] on link "Add Content *" at bounding box center [434, 338] width 793 height 68
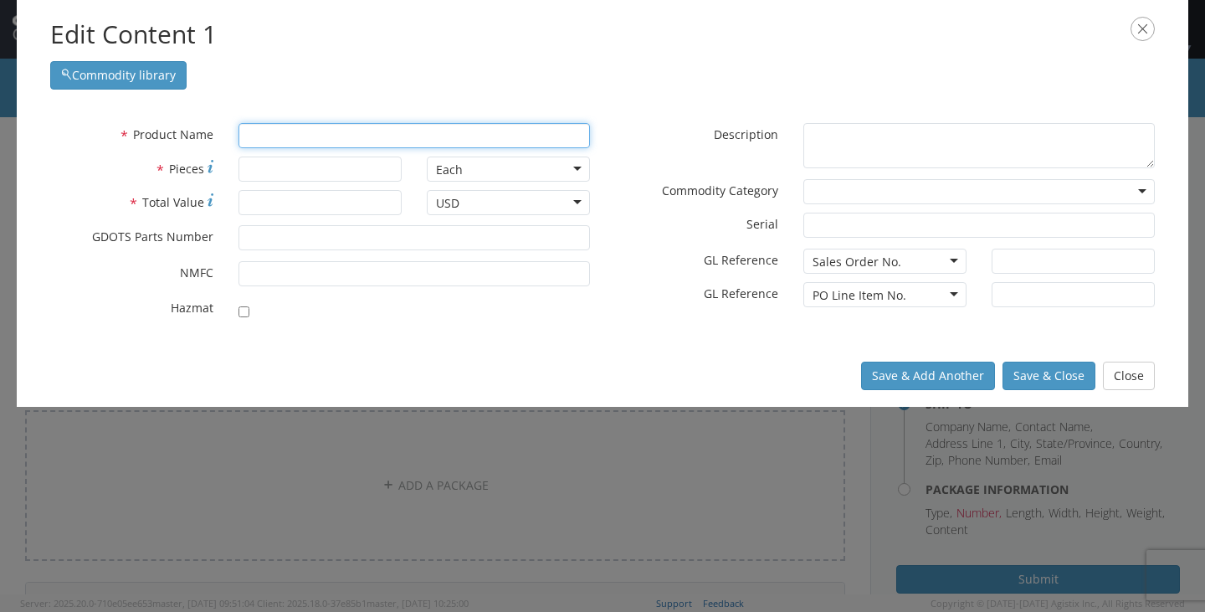
click at [336, 137] on input "text" at bounding box center [413, 135] width 351 height 25
type input "Steel Plates"
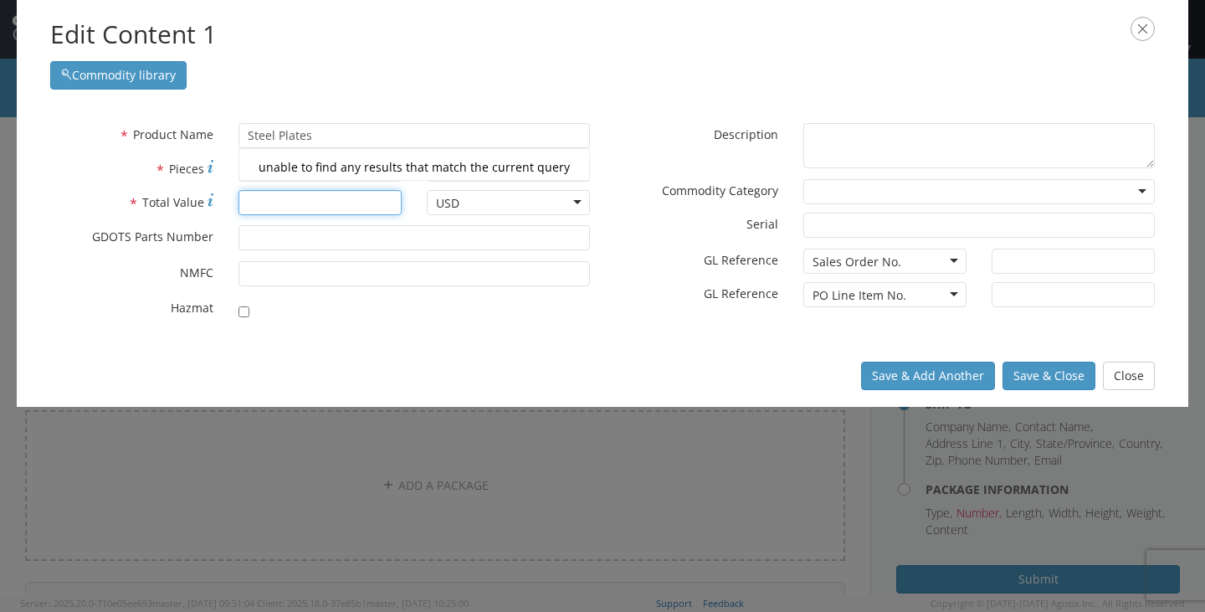
click at [278, 207] on input "* Total Value" at bounding box center [319, 202] width 163 height 25
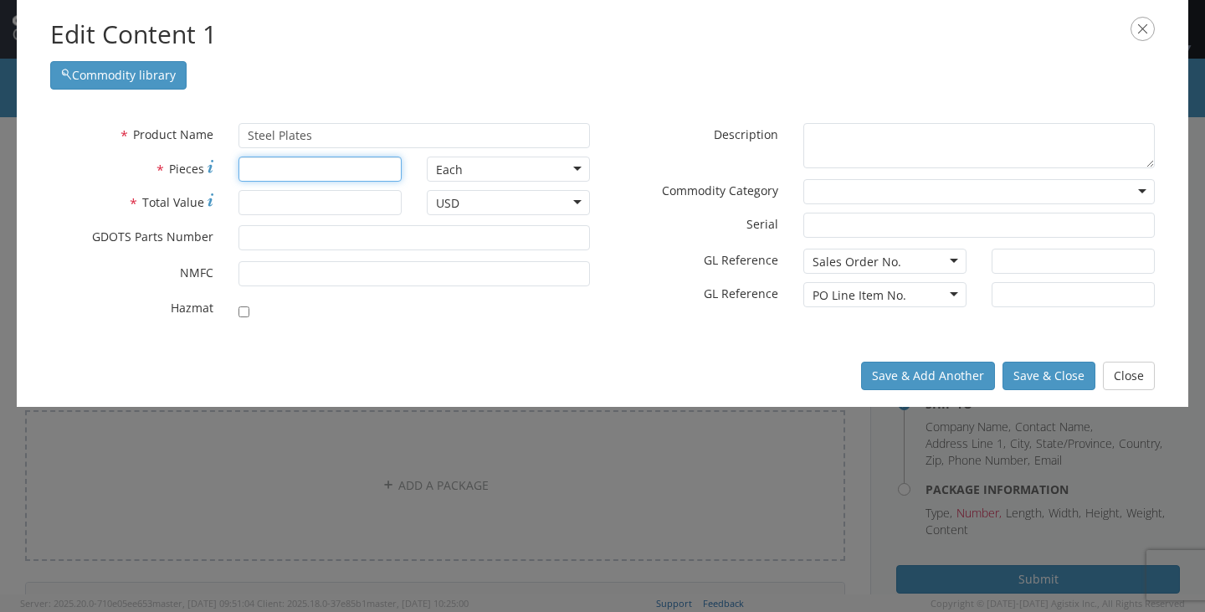
click at [293, 171] on input "* Pieces" at bounding box center [319, 168] width 163 height 25
type input "40"
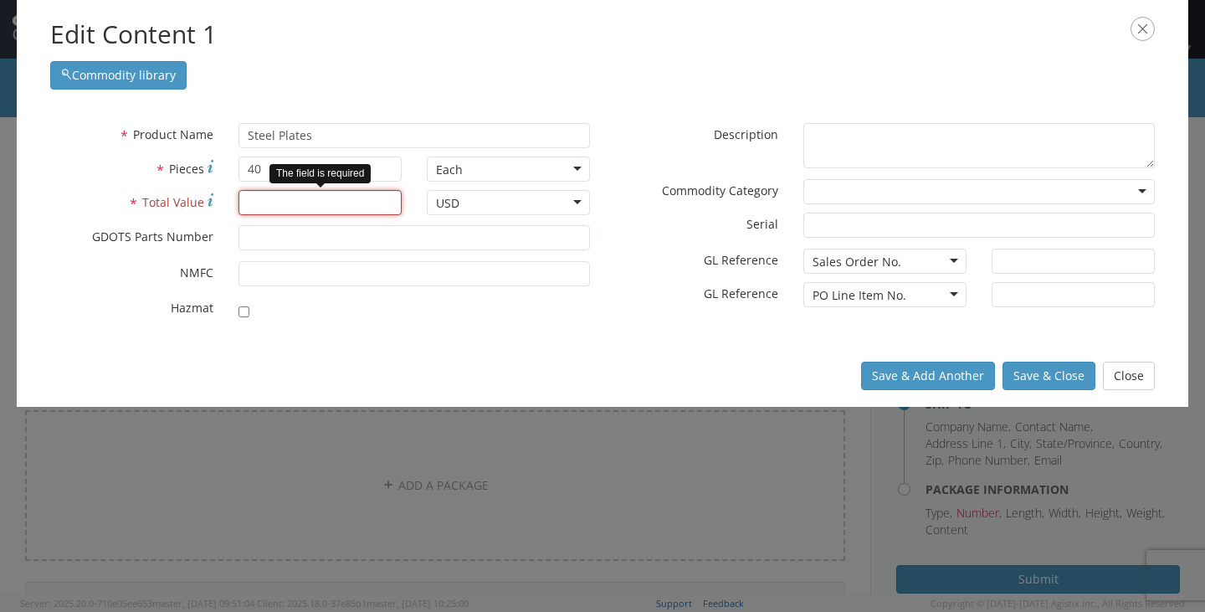
click at [318, 204] on input "* Total Value" at bounding box center [319, 202] width 163 height 25
click at [334, 201] on input "* Total Value" at bounding box center [319, 202] width 163 height 25
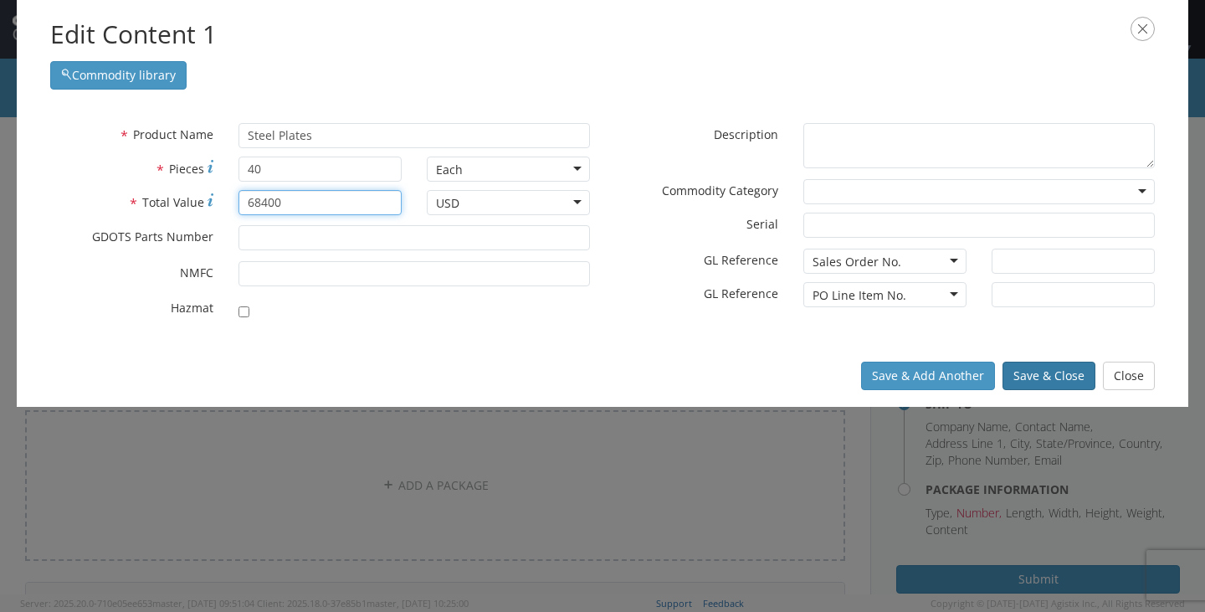
type input "68400"
click at [1035, 376] on button "Save & Close" at bounding box center [1048, 375] width 93 height 28
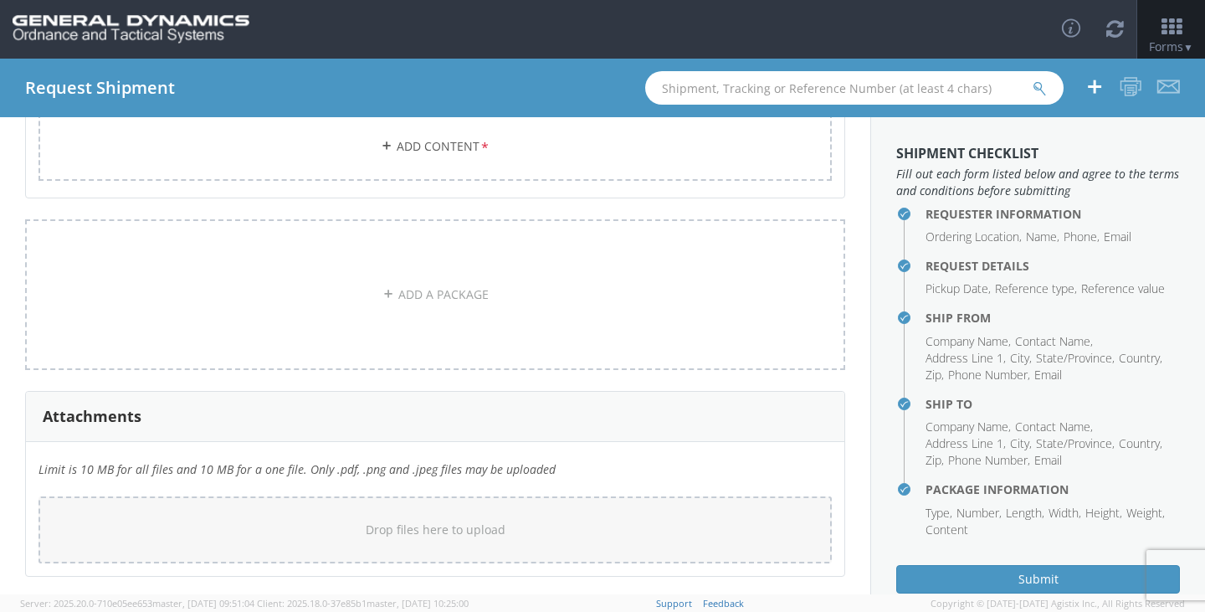
scroll to position [528, 0]
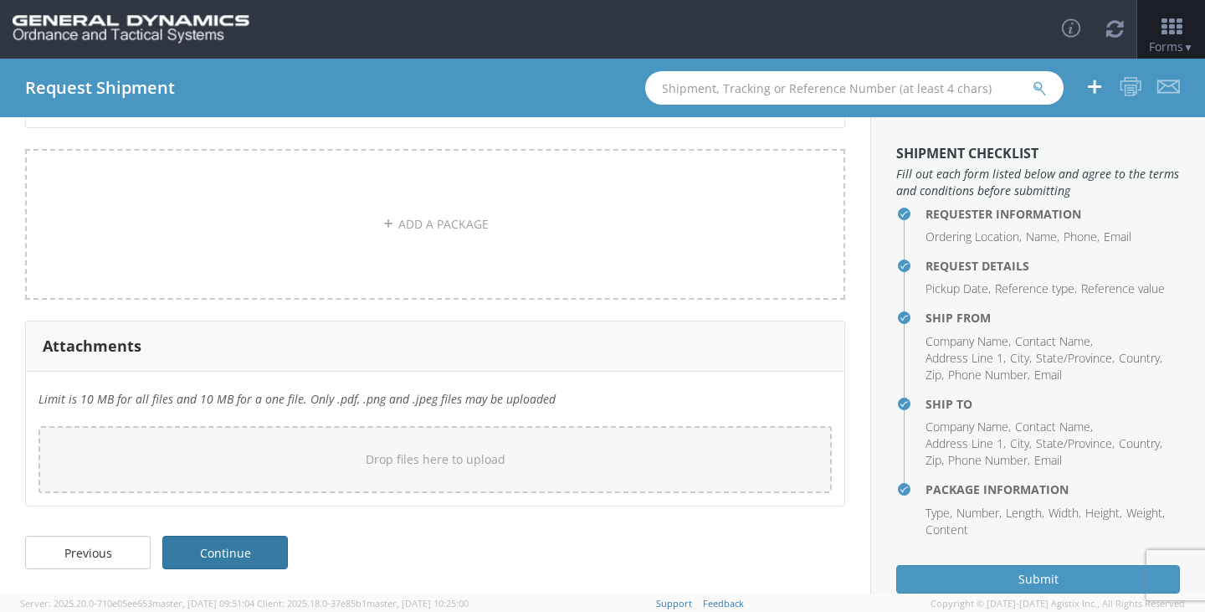
click at [243, 558] on link "Continue" at bounding box center [224, 551] width 125 height 33
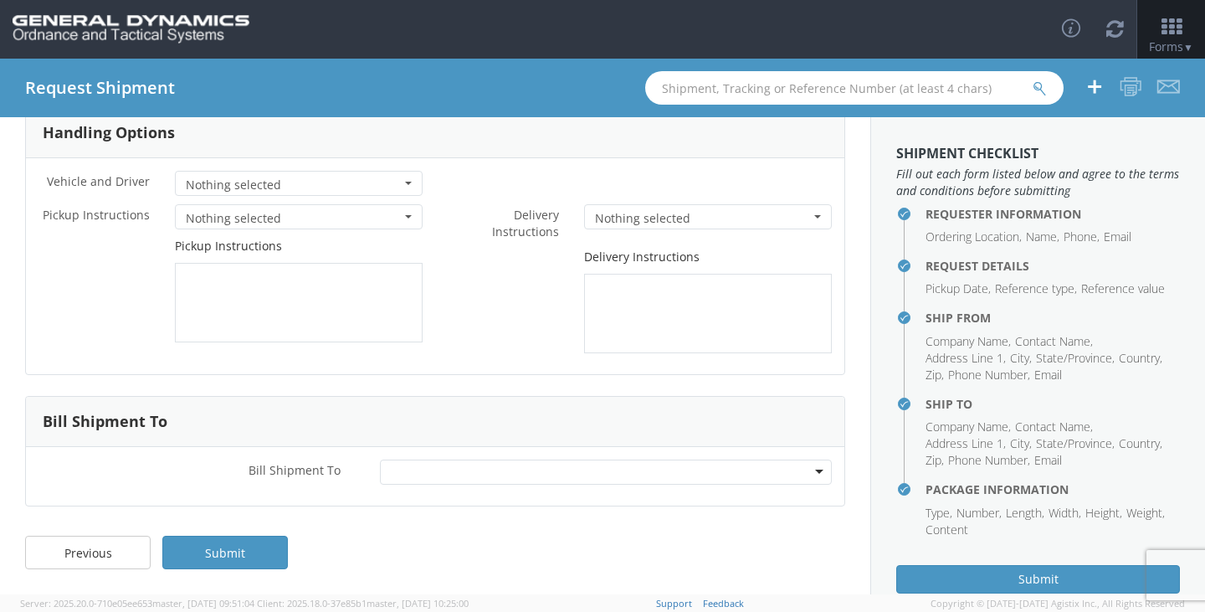
scroll to position [89, 0]
click at [248, 186] on span "Nothing selected" at bounding box center [293, 185] width 215 height 17
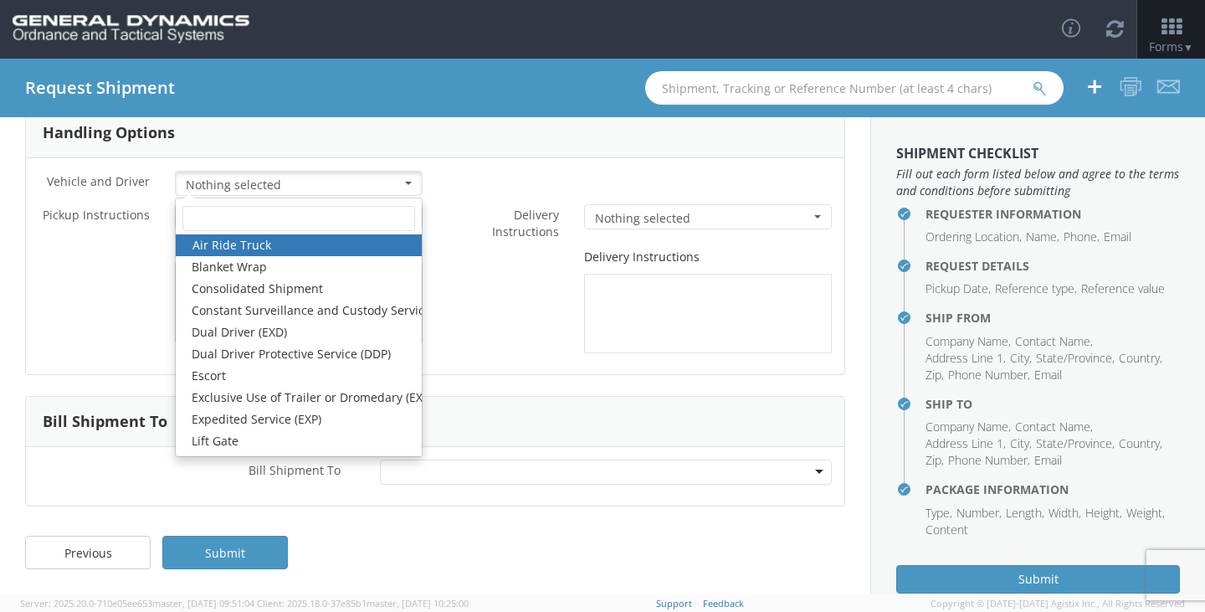
click at [458, 231] on label "* Delivery Instructions" at bounding box center [503, 222] width 136 height 36
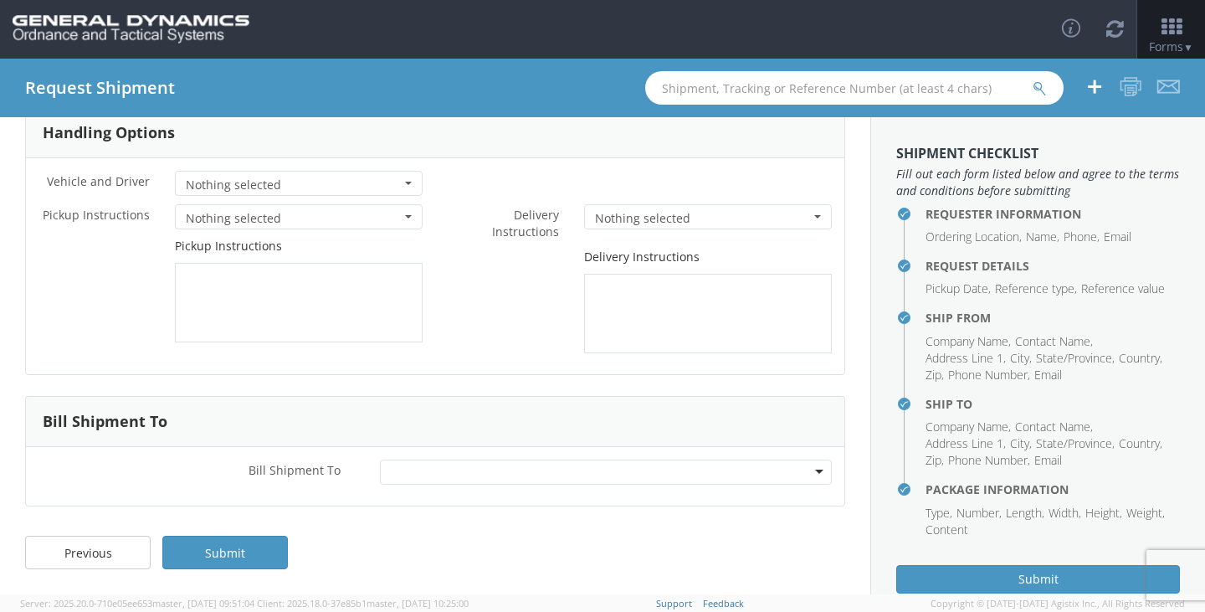
click at [637, 229] on div "* Delivery Instructions Nothing selected Adult Sign Req On Delivery Delivery De…" at bounding box center [639, 222] width 409 height 36
click at [317, 270] on textarea at bounding box center [299, 302] width 248 height 79
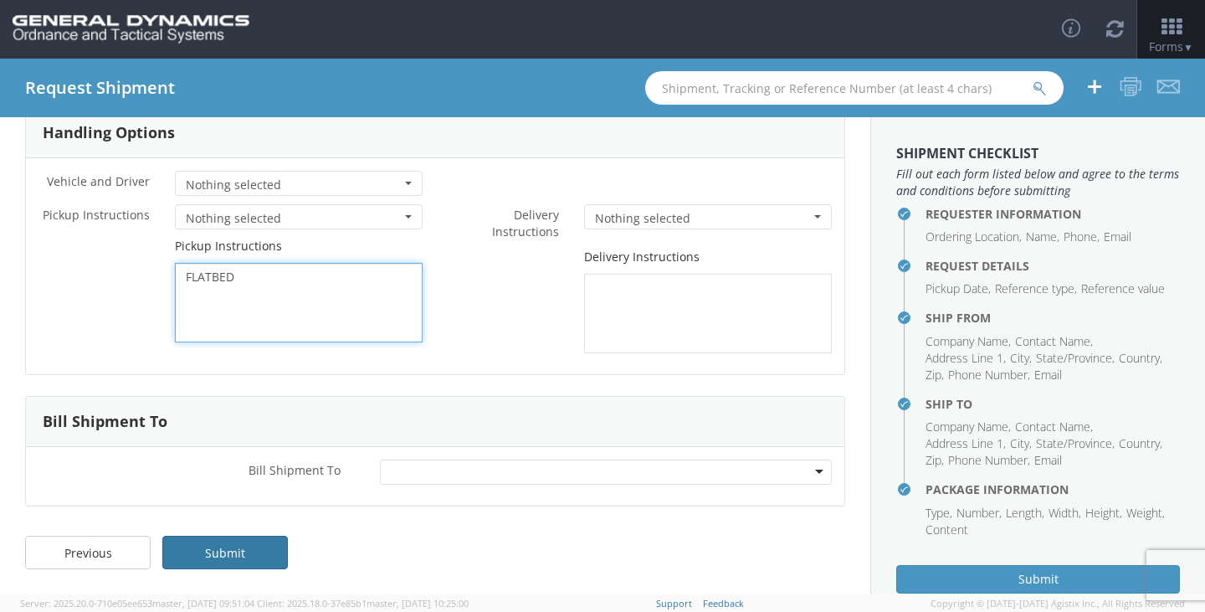
type textarea "FLATBED"
click at [228, 552] on link "Submit" at bounding box center [224, 551] width 125 height 33
